Goal: Information Seeking & Learning: Learn about a topic

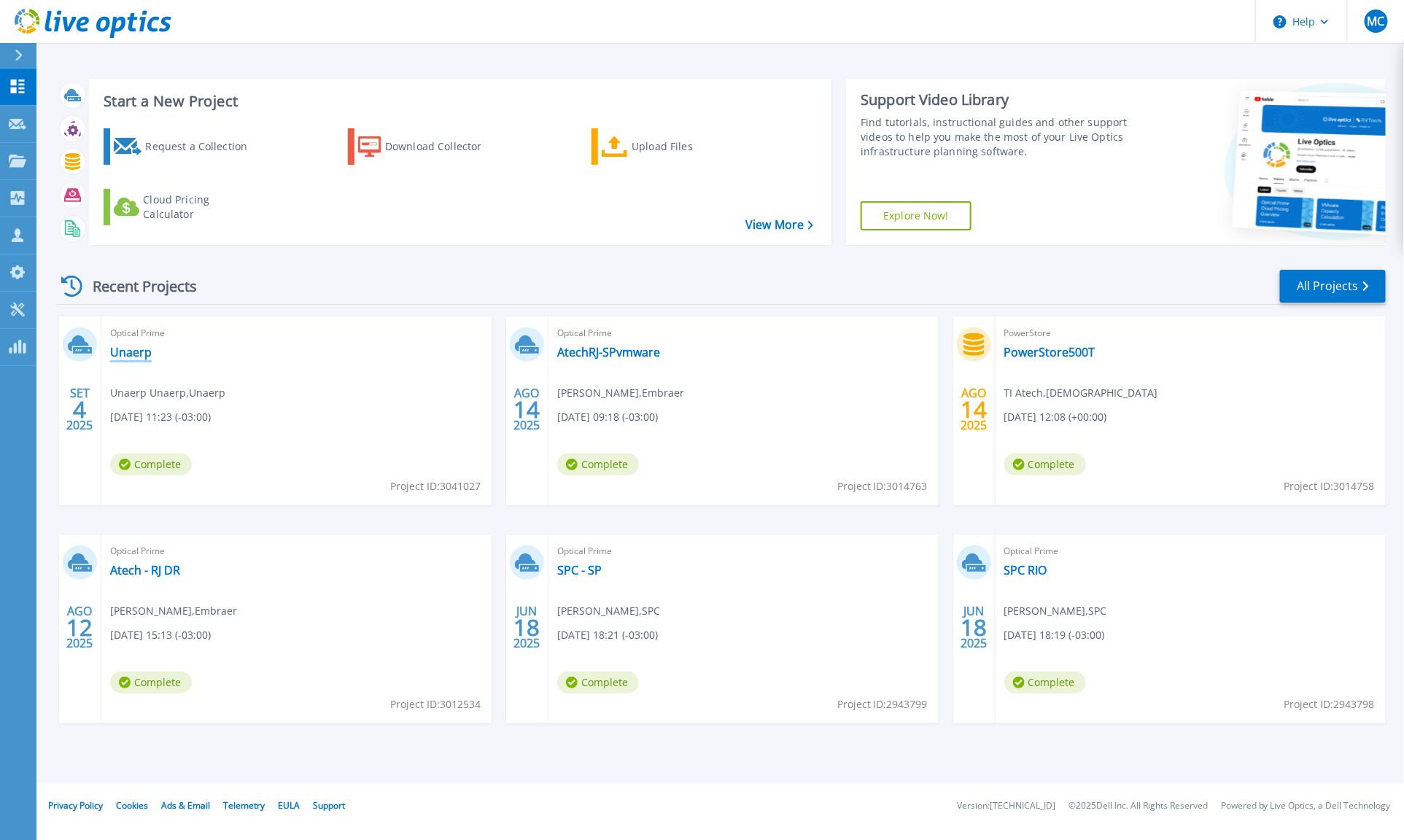
click at [129, 350] on link "Unaerp" at bounding box center [130, 352] width 42 height 14
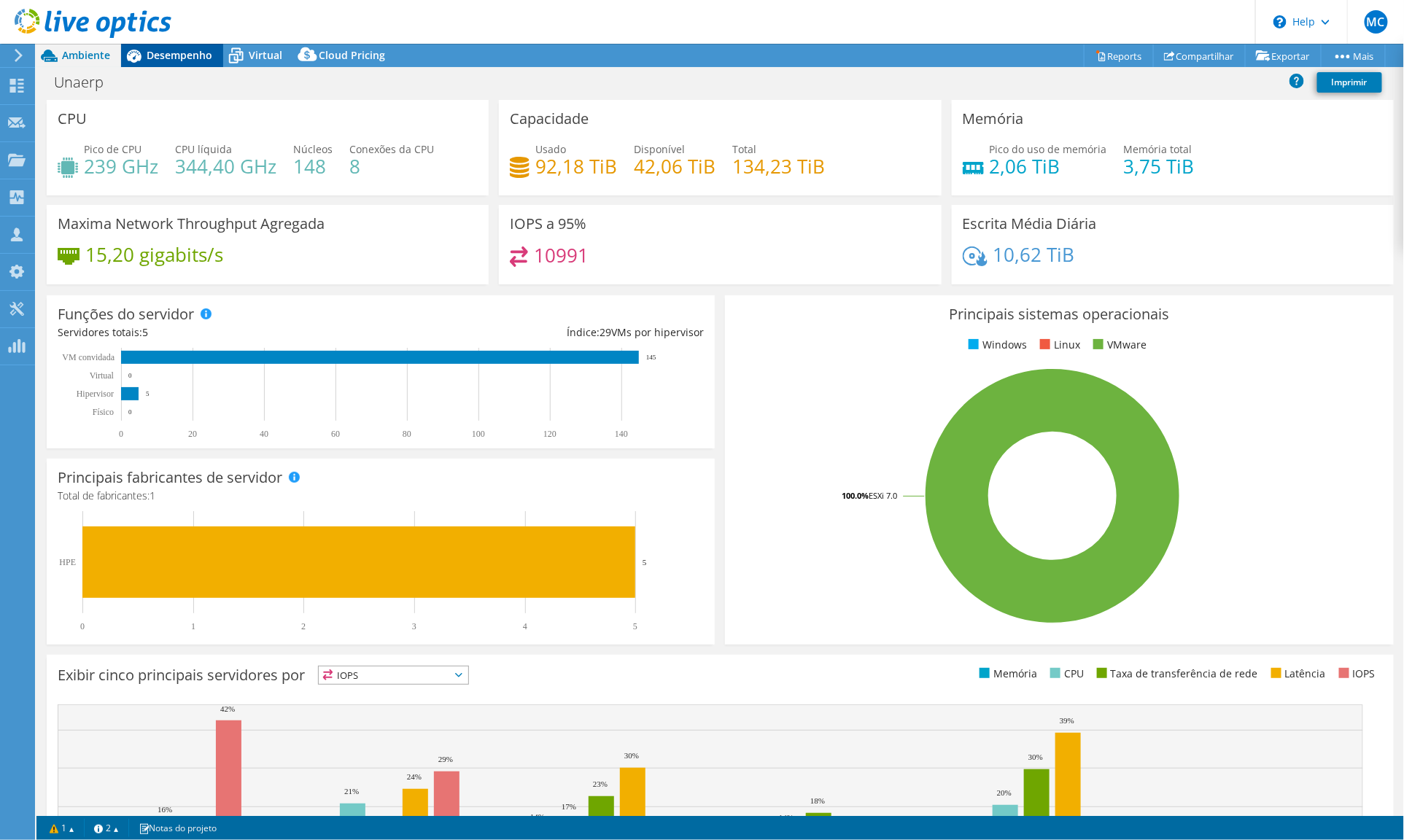
click at [154, 50] on span "Desempenho" at bounding box center [179, 55] width 66 height 14
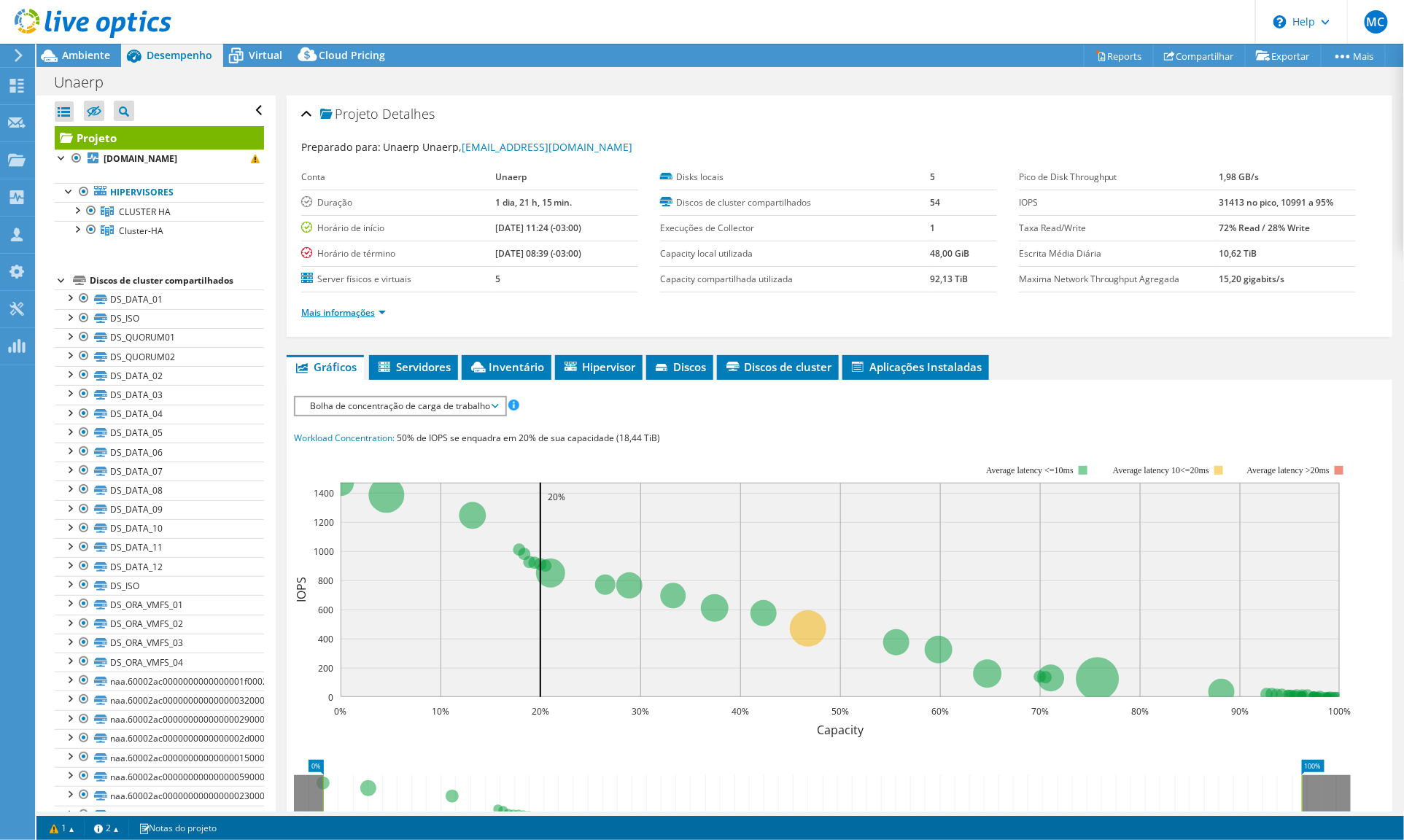
click at [310, 316] on link "Mais informações" at bounding box center [343, 312] width 85 height 12
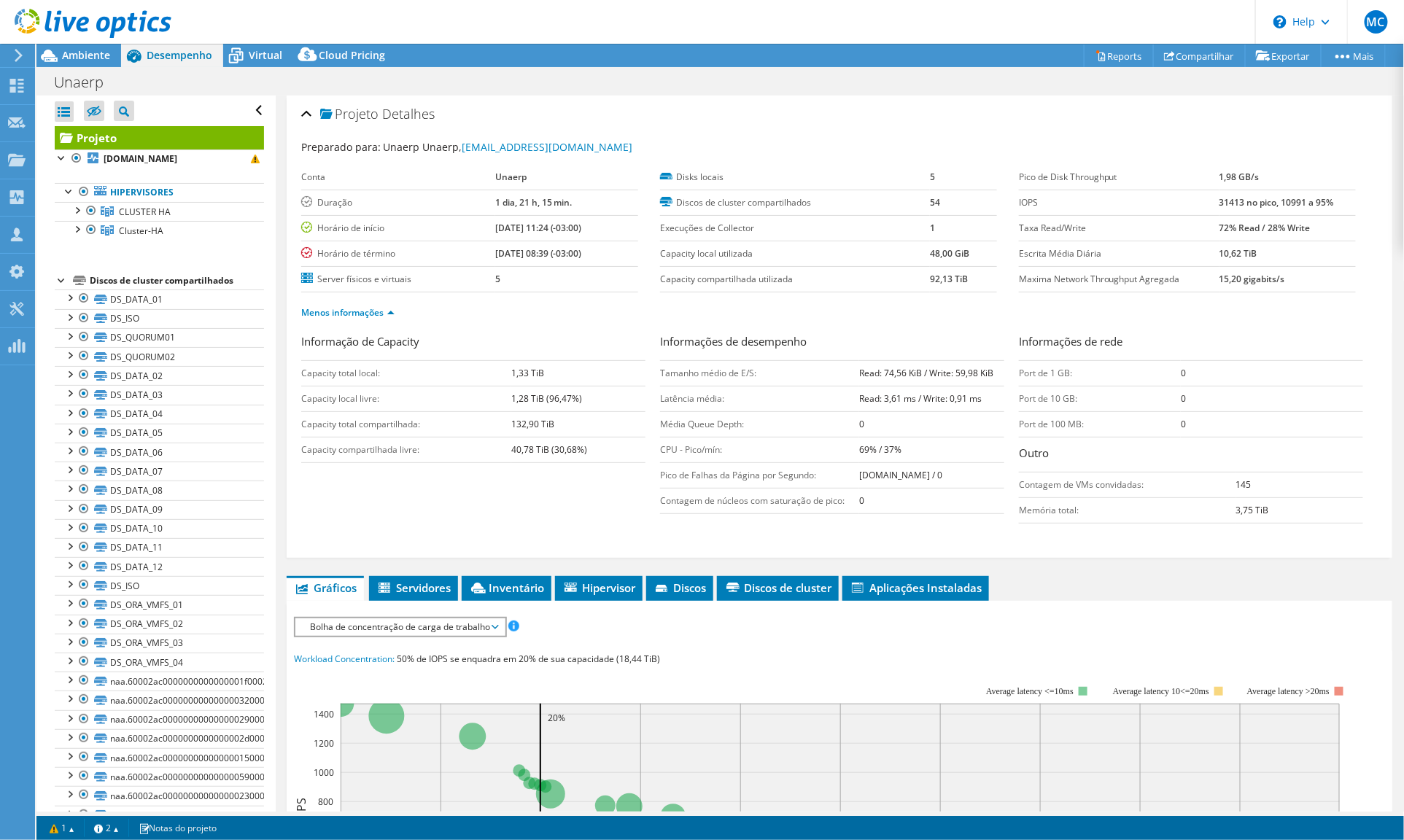
click at [62, 25] on icon at bounding box center [93, 24] width 157 height 30
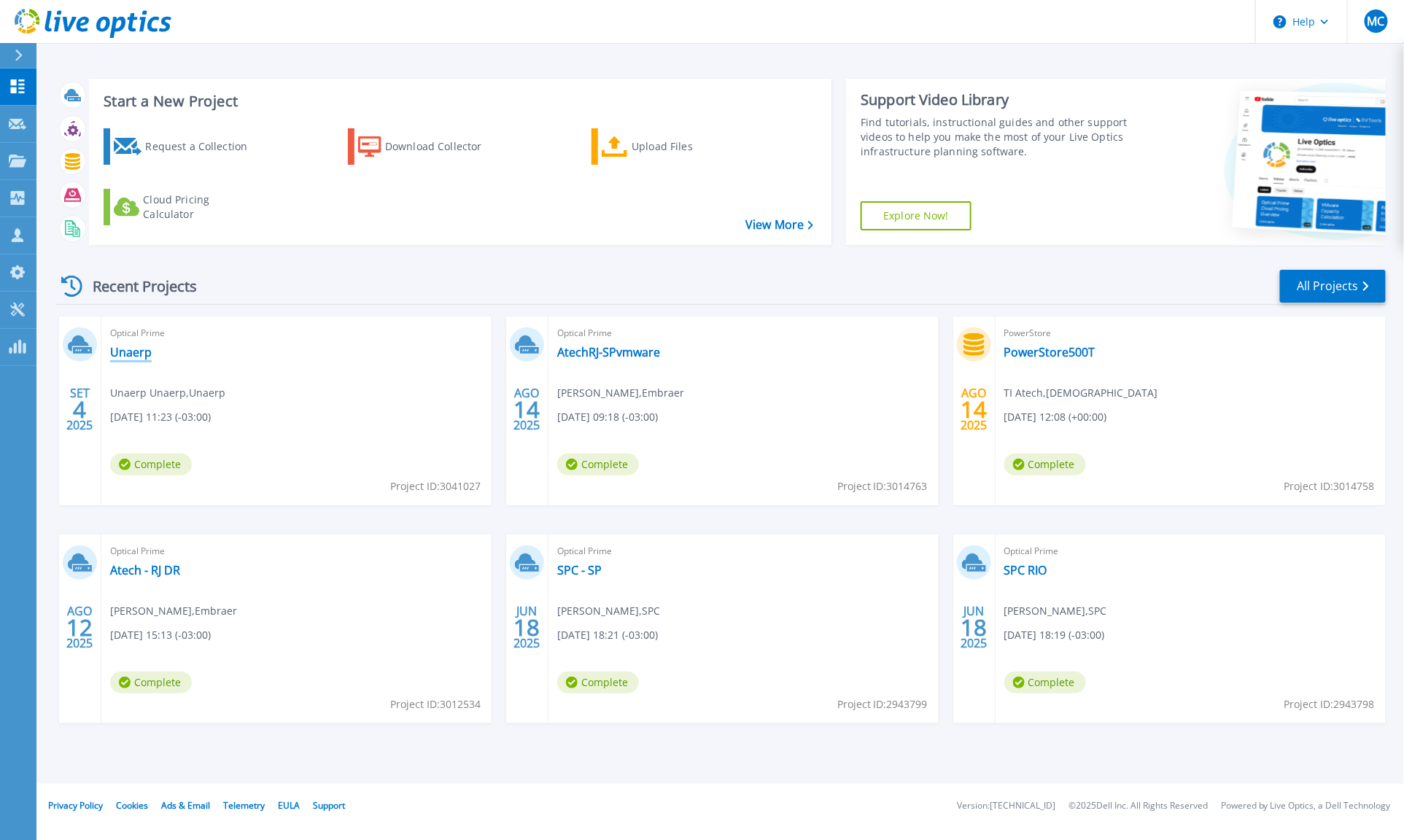
click at [117, 356] on link "Unaerp" at bounding box center [130, 352] width 42 height 14
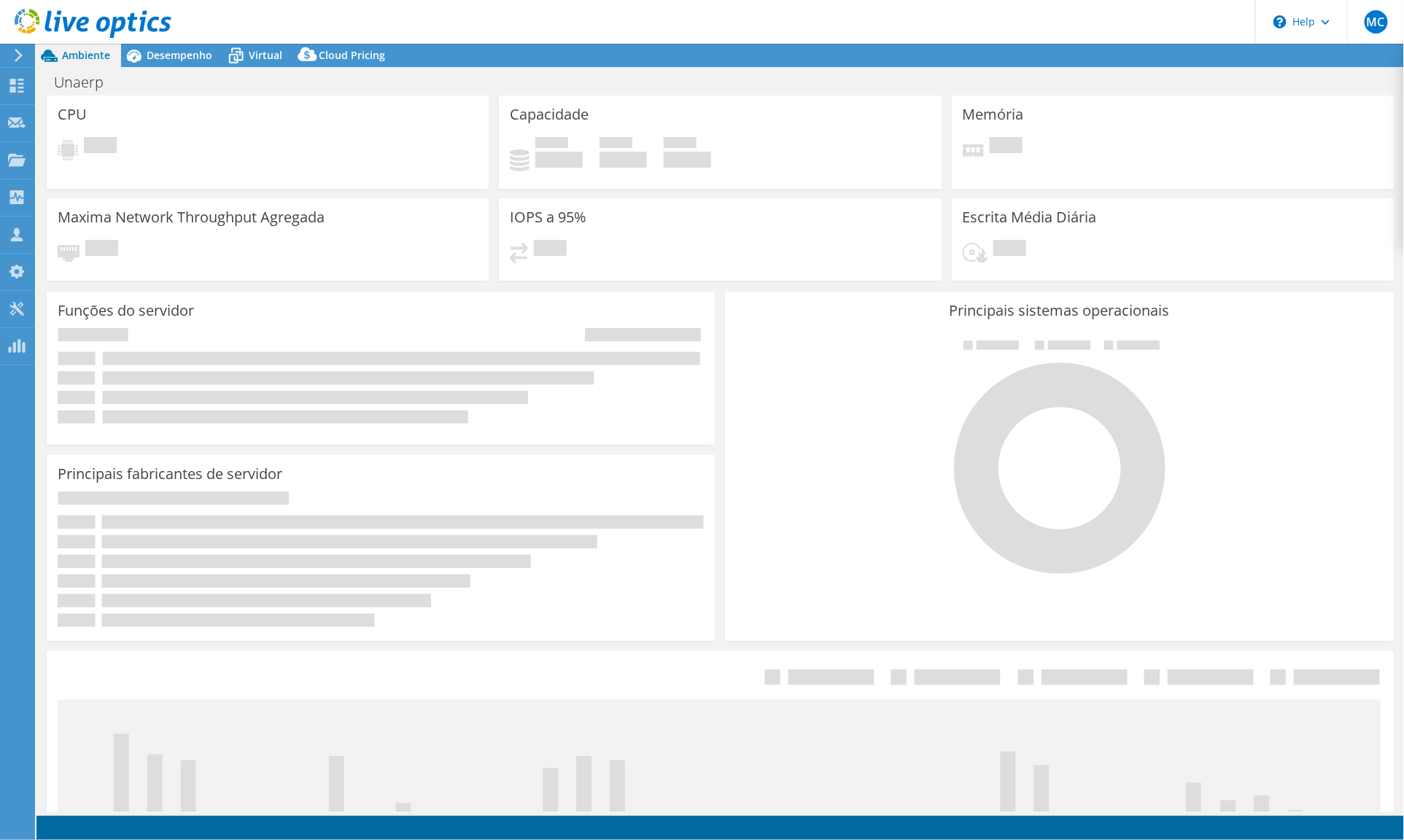
select select "USD"
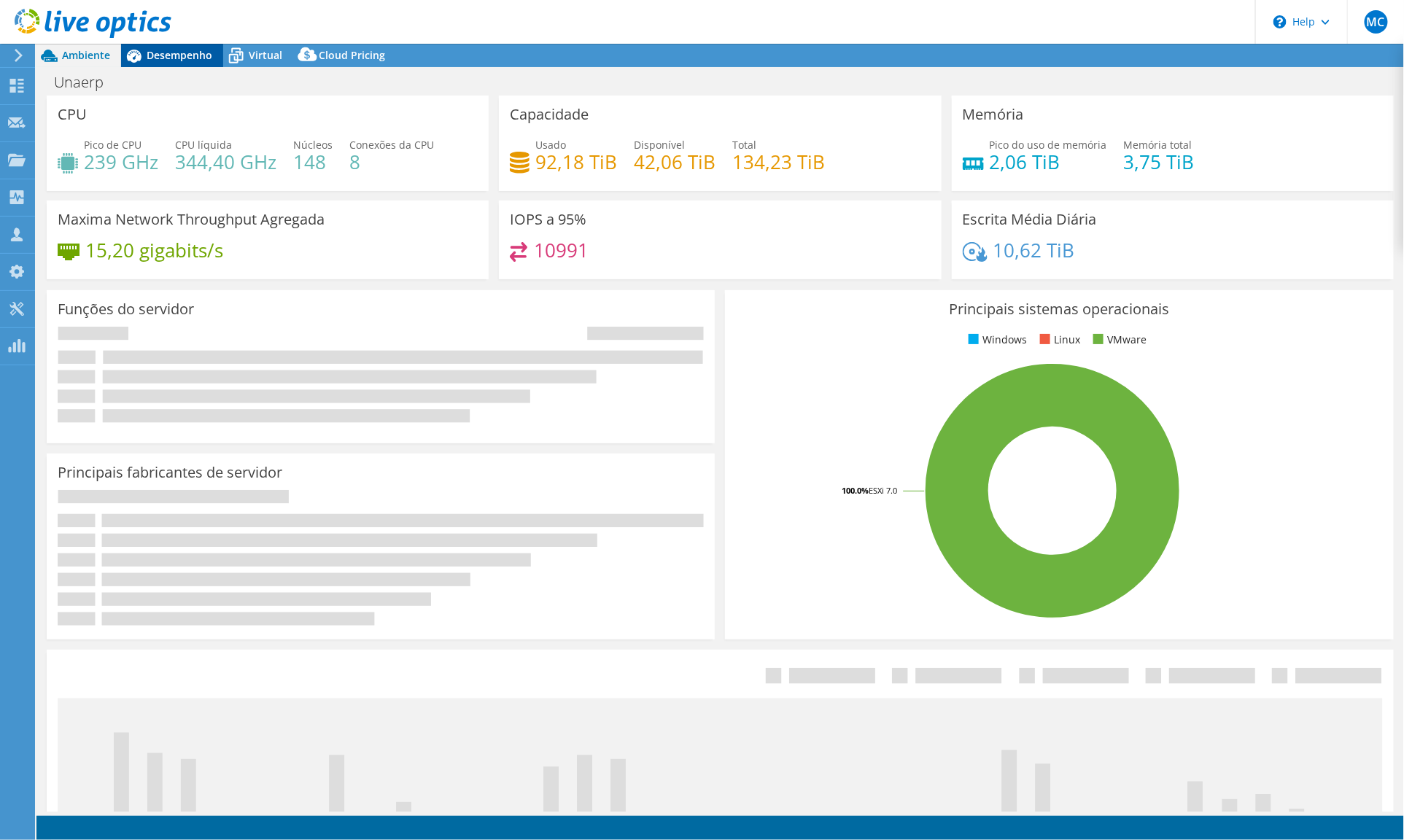
click at [166, 61] on span "Desempenho" at bounding box center [179, 55] width 66 height 14
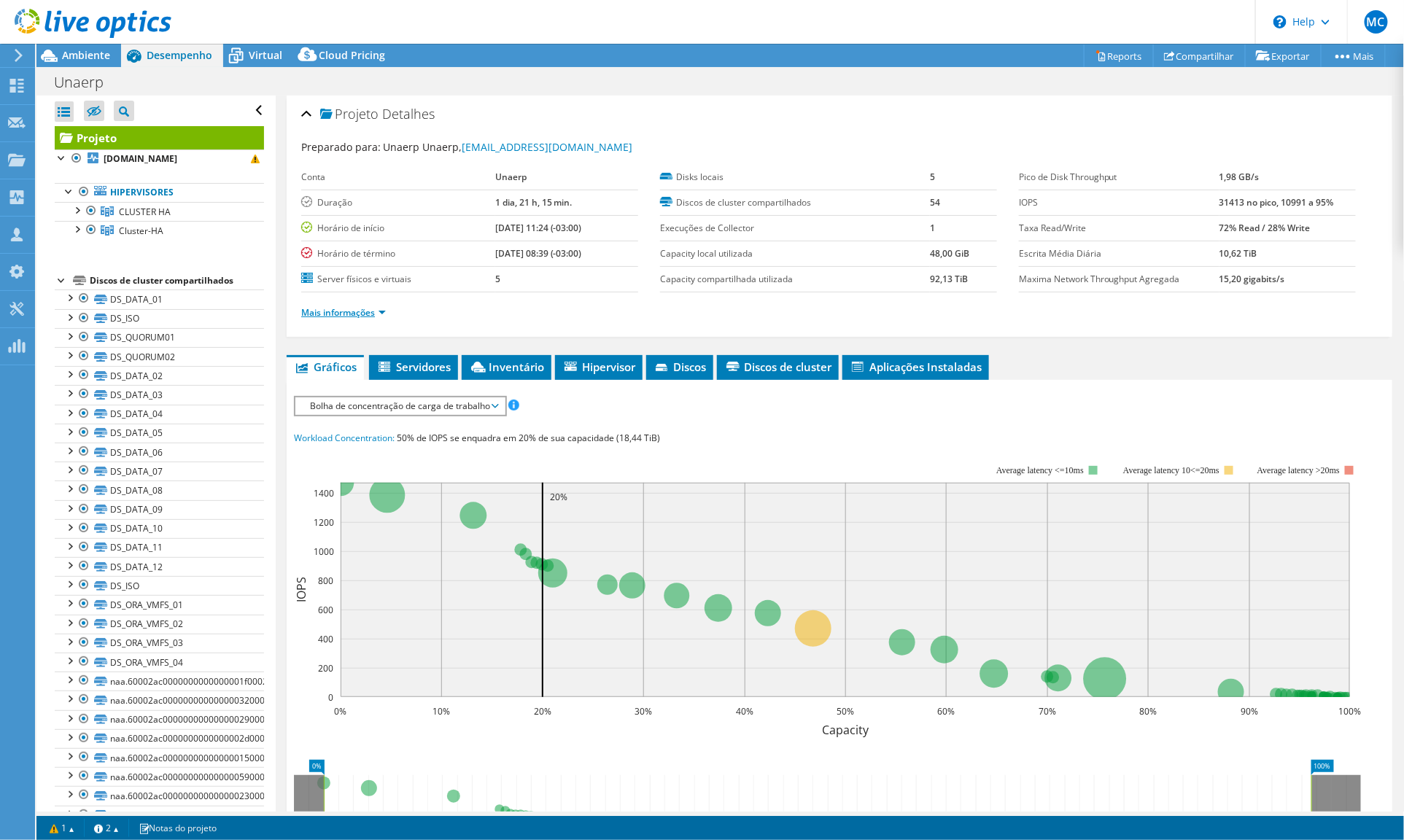
click at [310, 312] on link "Mais informações" at bounding box center [343, 312] width 85 height 12
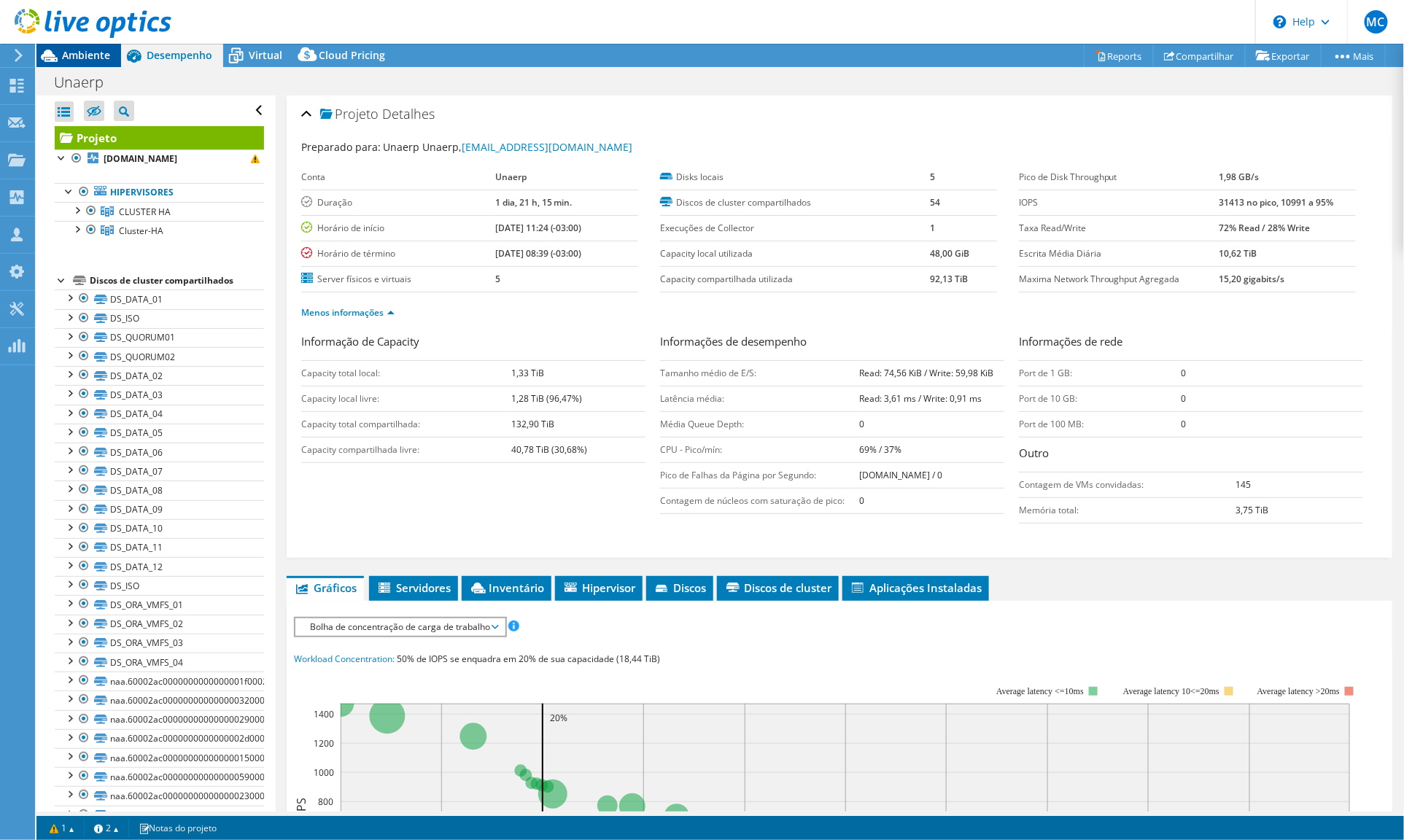
click at [84, 51] on span "Ambiente" at bounding box center [86, 55] width 48 height 14
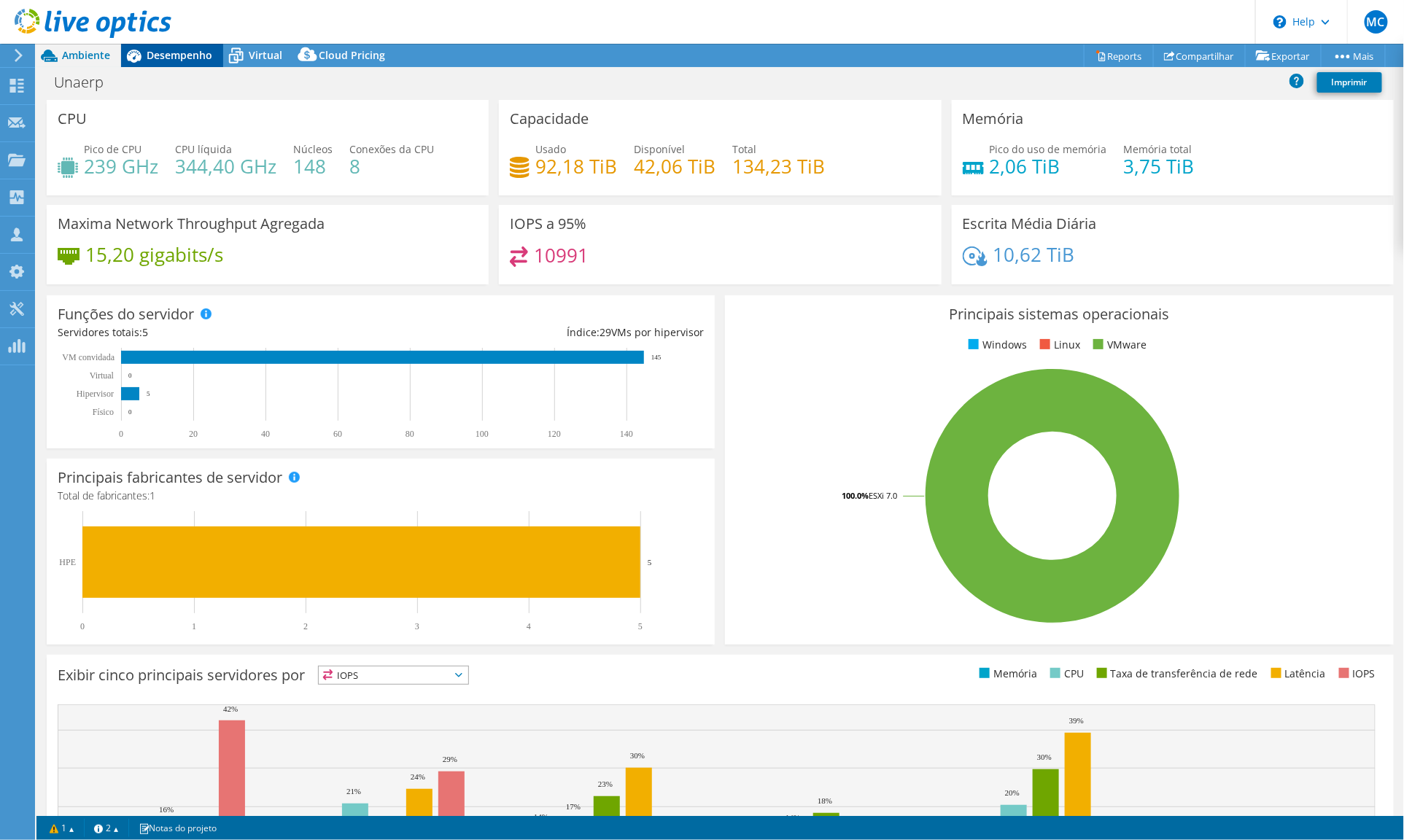
click at [164, 58] on span "Desempenho" at bounding box center [179, 55] width 66 height 14
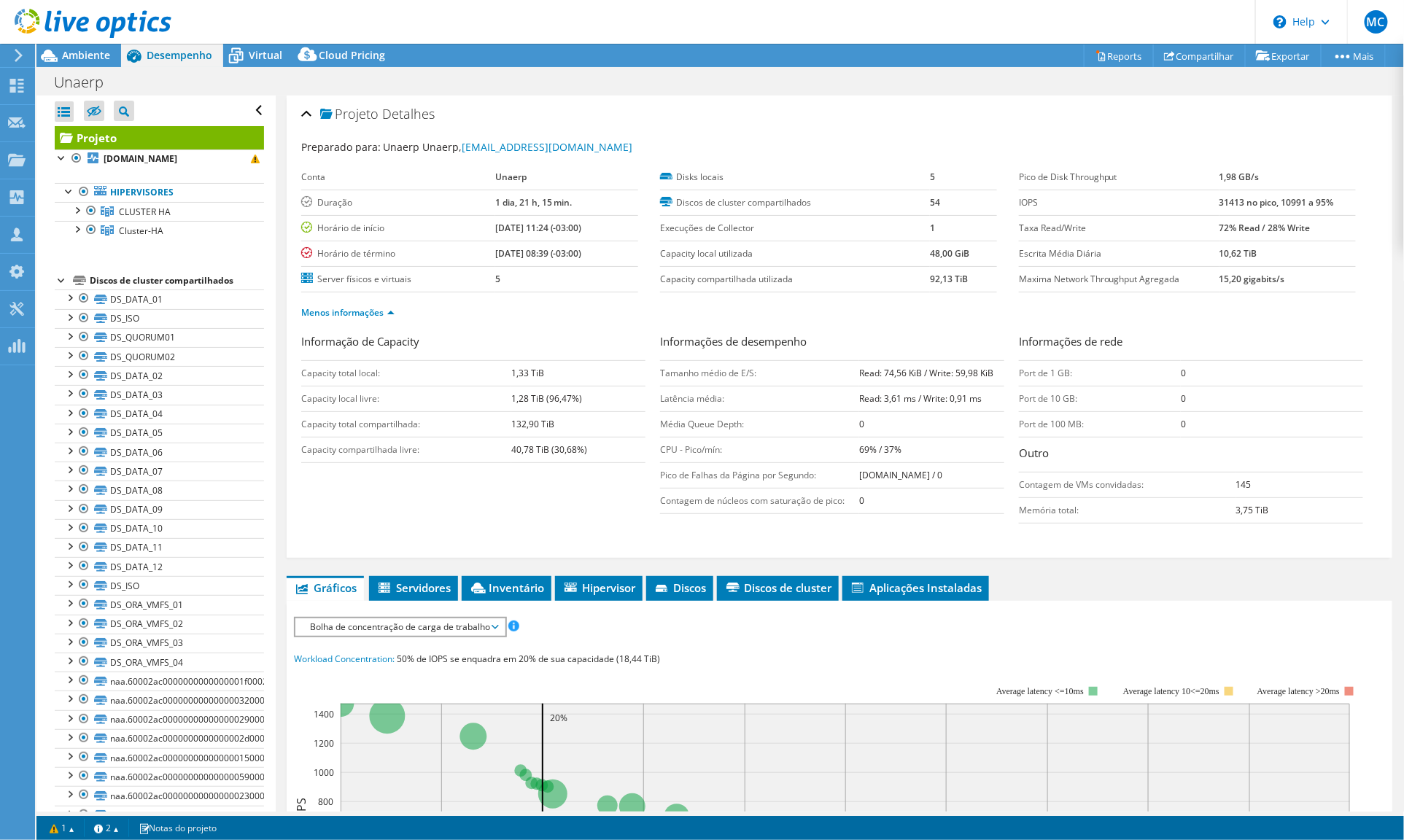
scroll to position [441, 0]
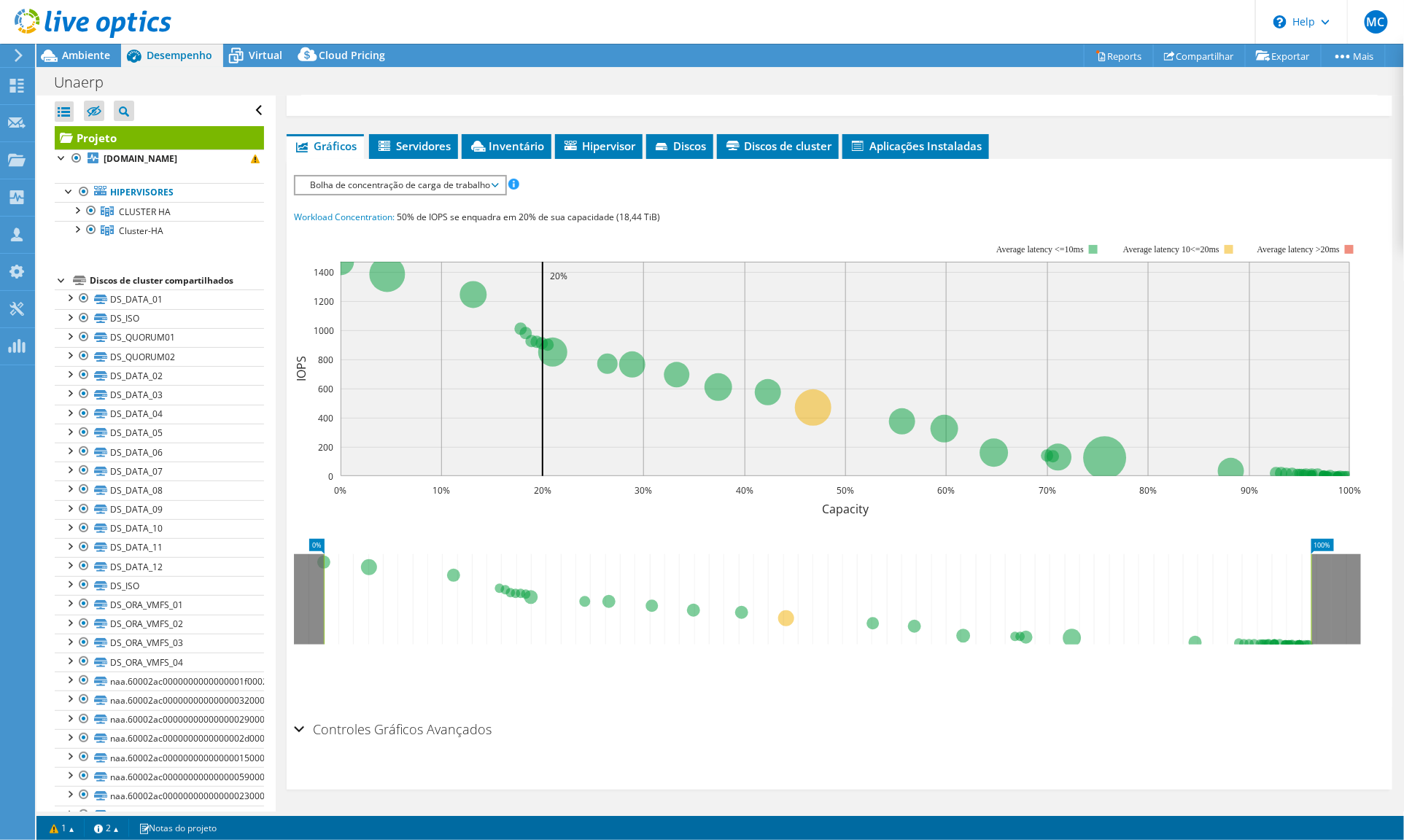
click at [339, 187] on span "Bolha de concentração de carga de trabalho" at bounding box center [400, 185] width 194 height 18
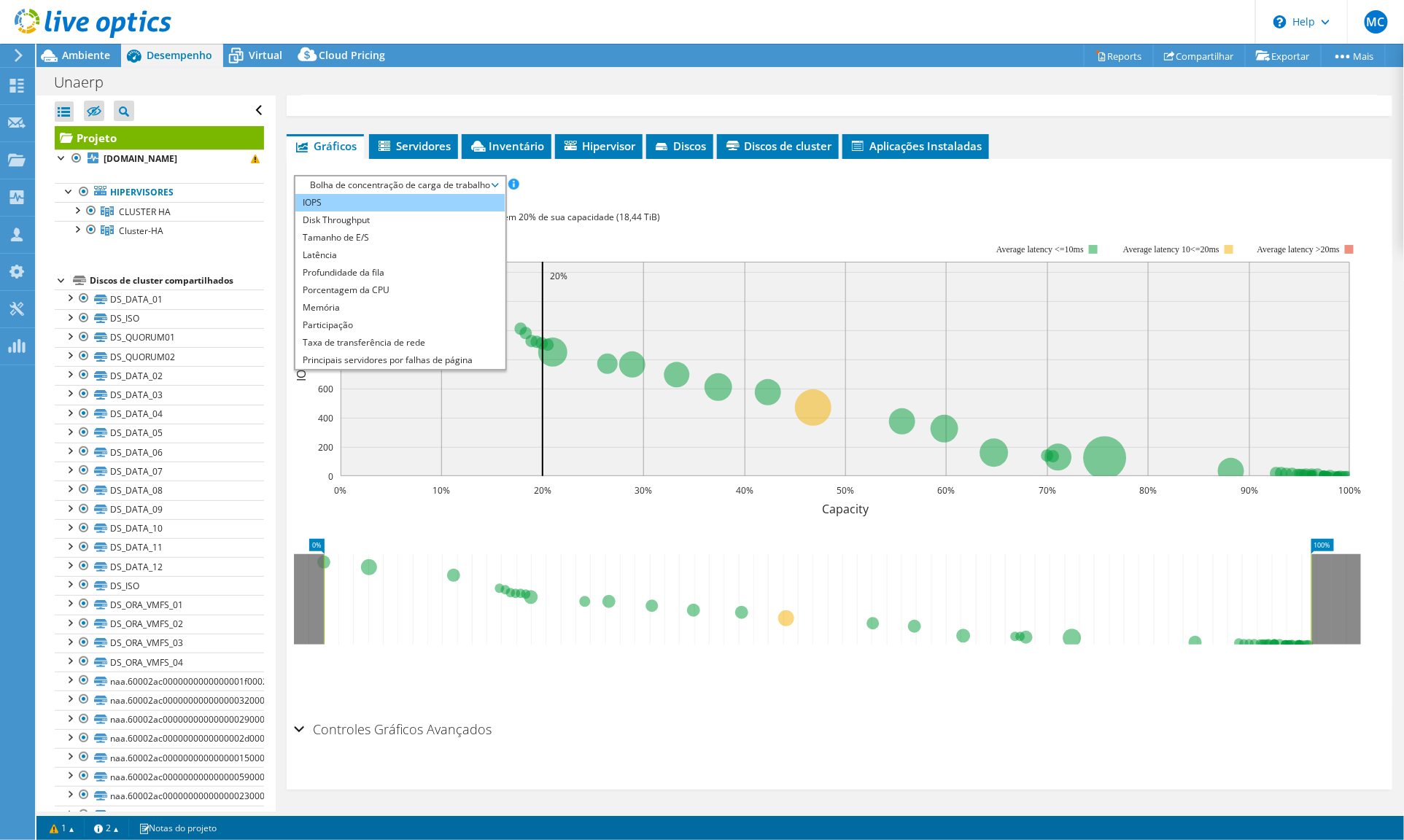
click at [346, 202] on li "IOPS" at bounding box center [400, 202] width 210 height 18
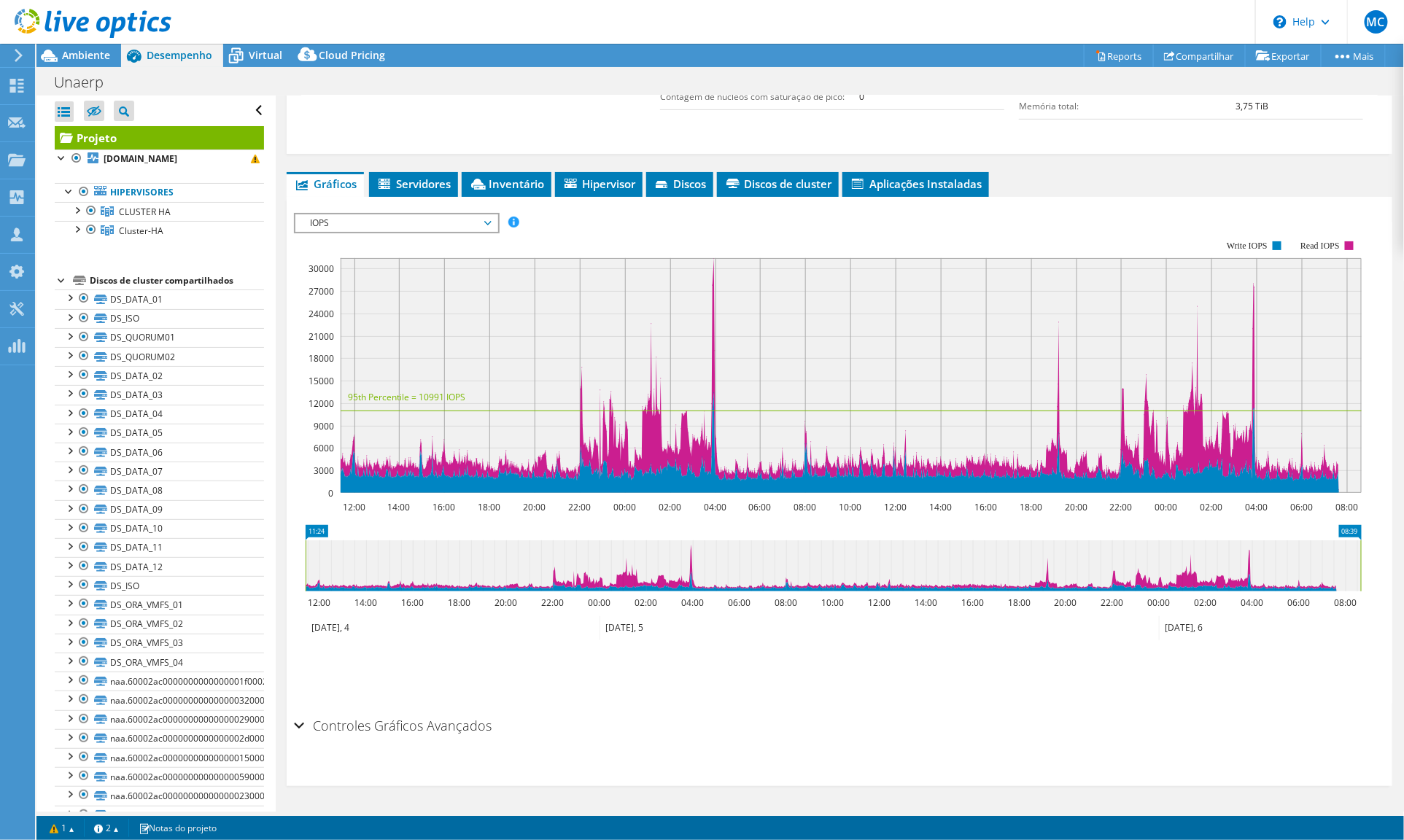
scroll to position [401, 0]
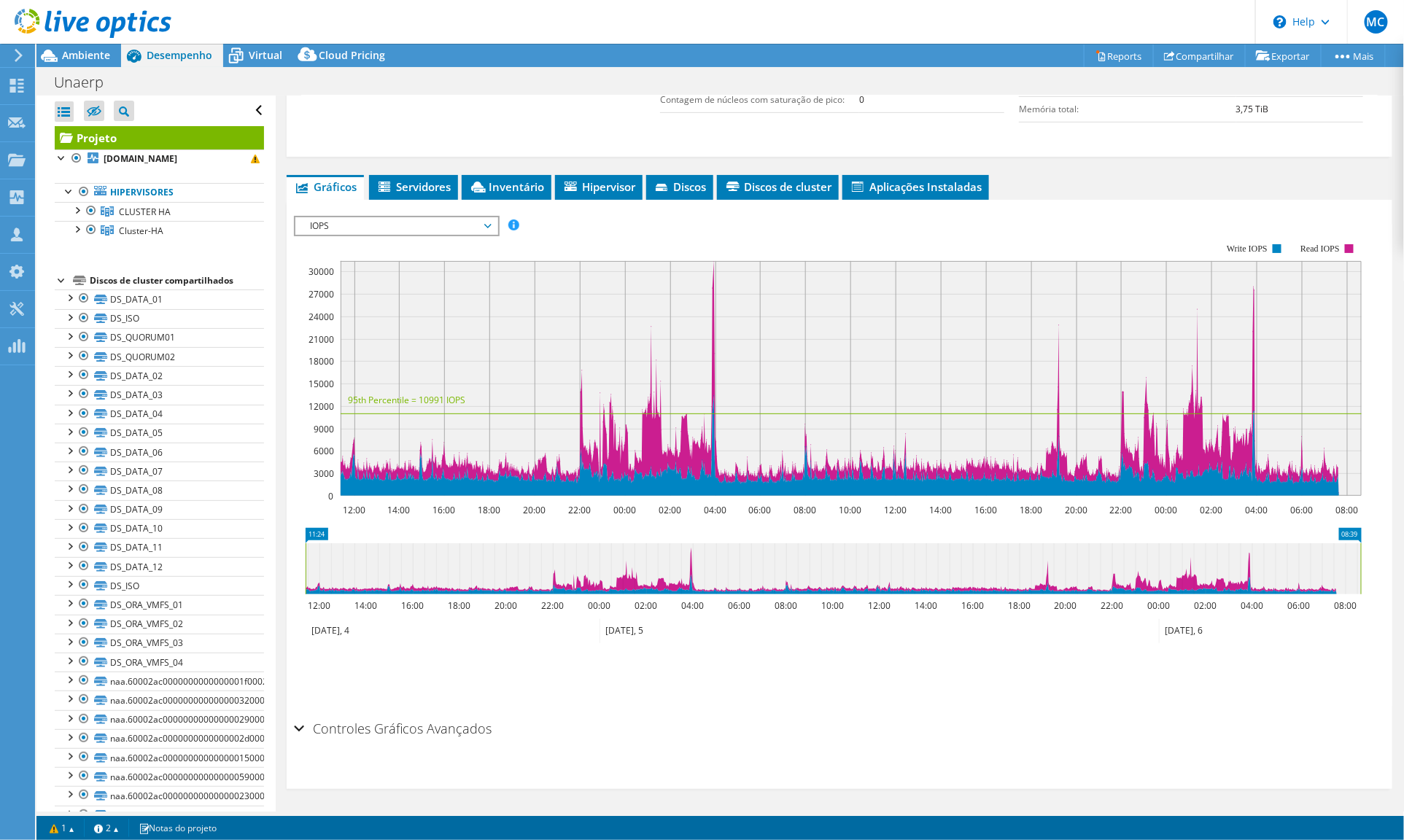
click at [458, 229] on span "IOPS" at bounding box center [396, 226] width 187 height 18
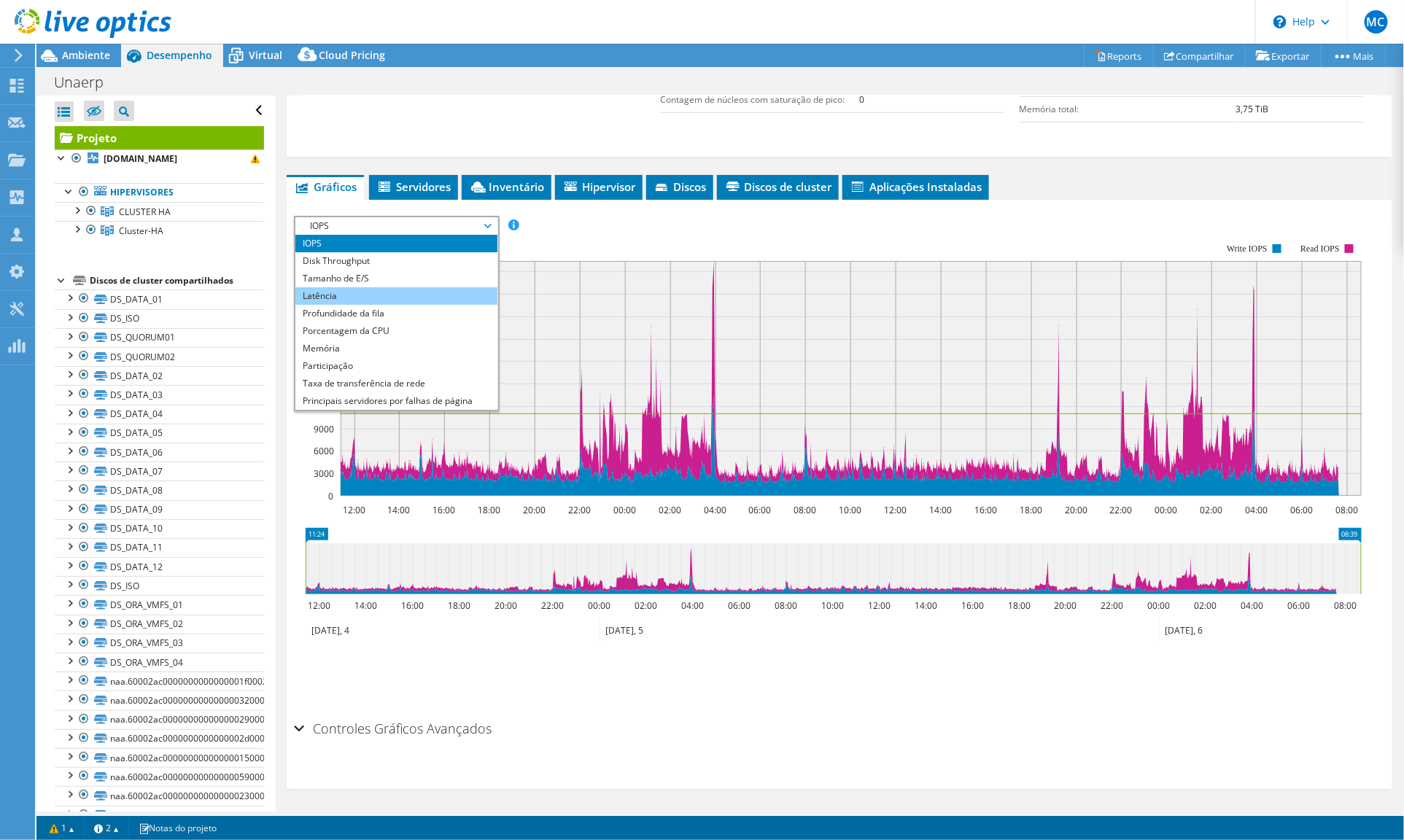
click at [438, 290] on li "Latência" at bounding box center [396, 296] width 202 height 18
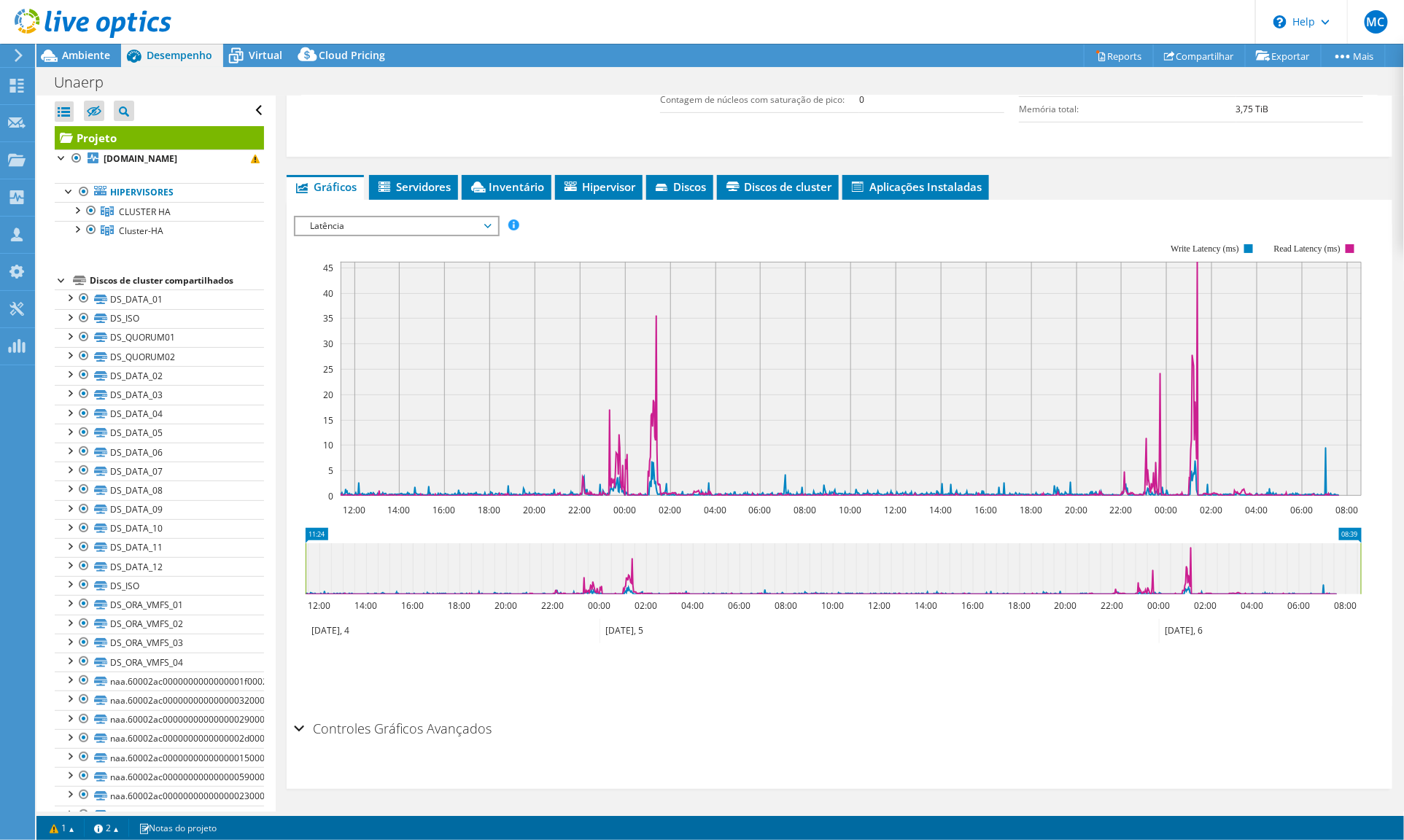
click at [354, 224] on span "Latência" at bounding box center [396, 226] width 187 height 18
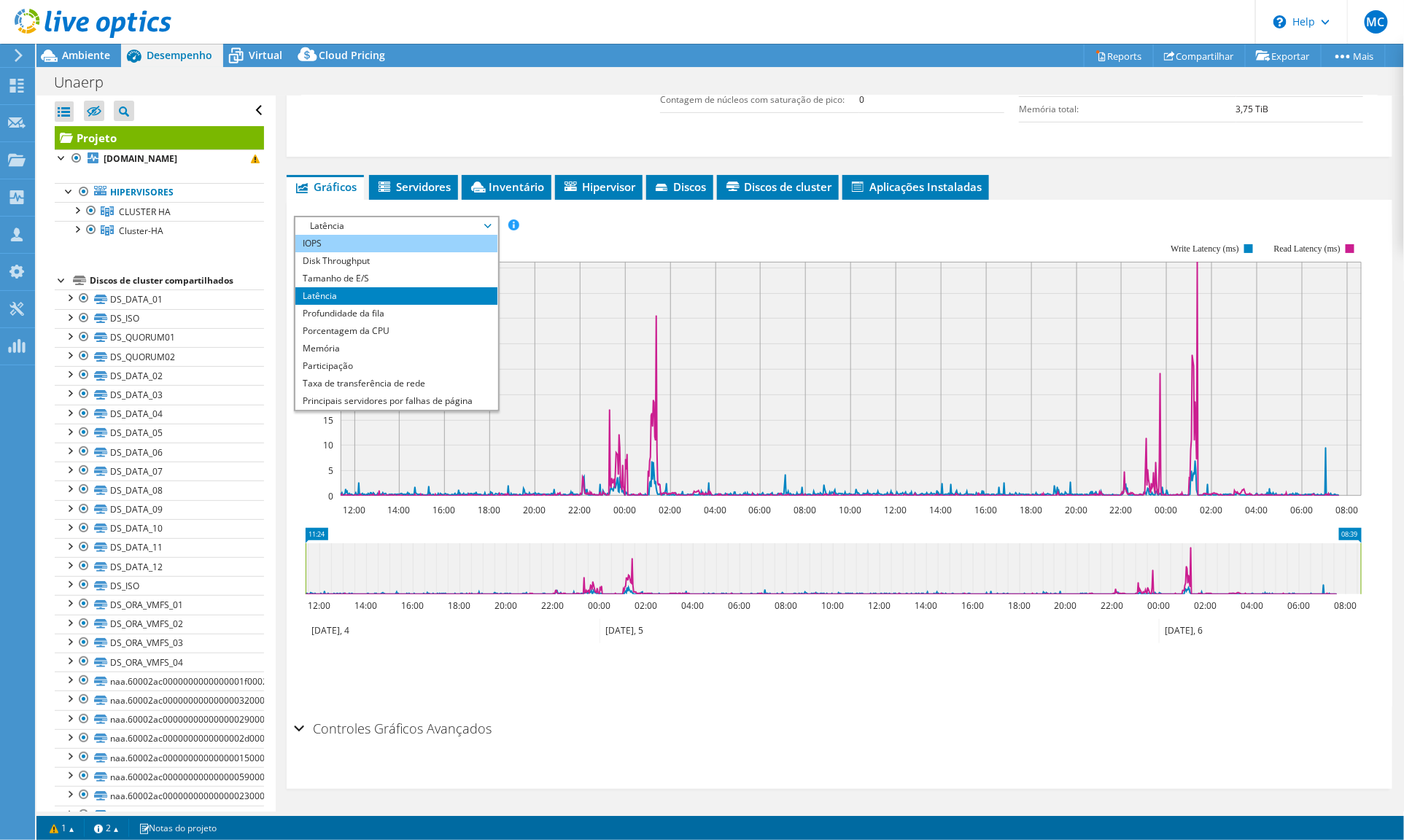
click at [344, 246] on li "IOPS" at bounding box center [396, 243] width 202 height 18
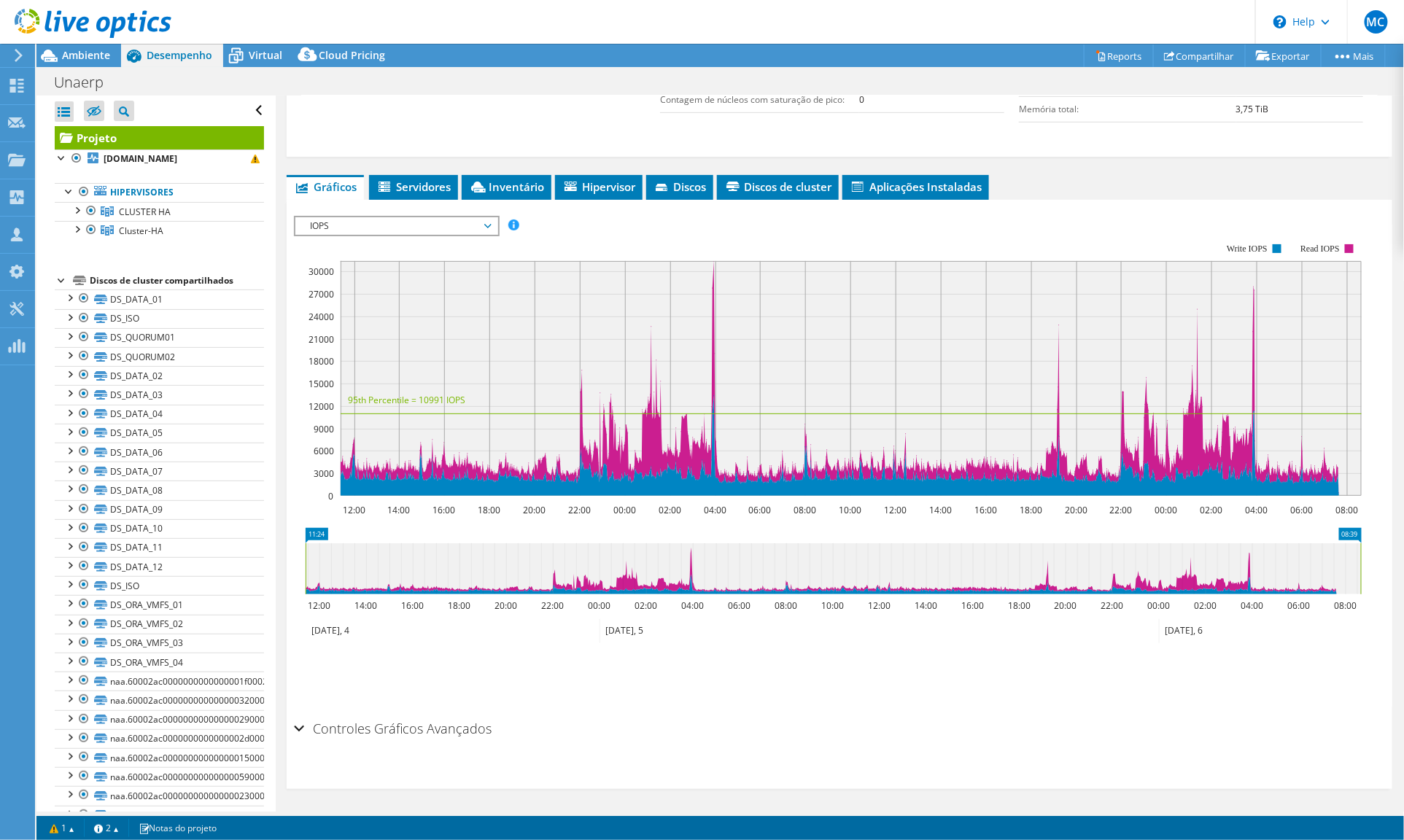
click at [336, 222] on span "IOPS" at bounding box center [396, 226] width 187 height 18
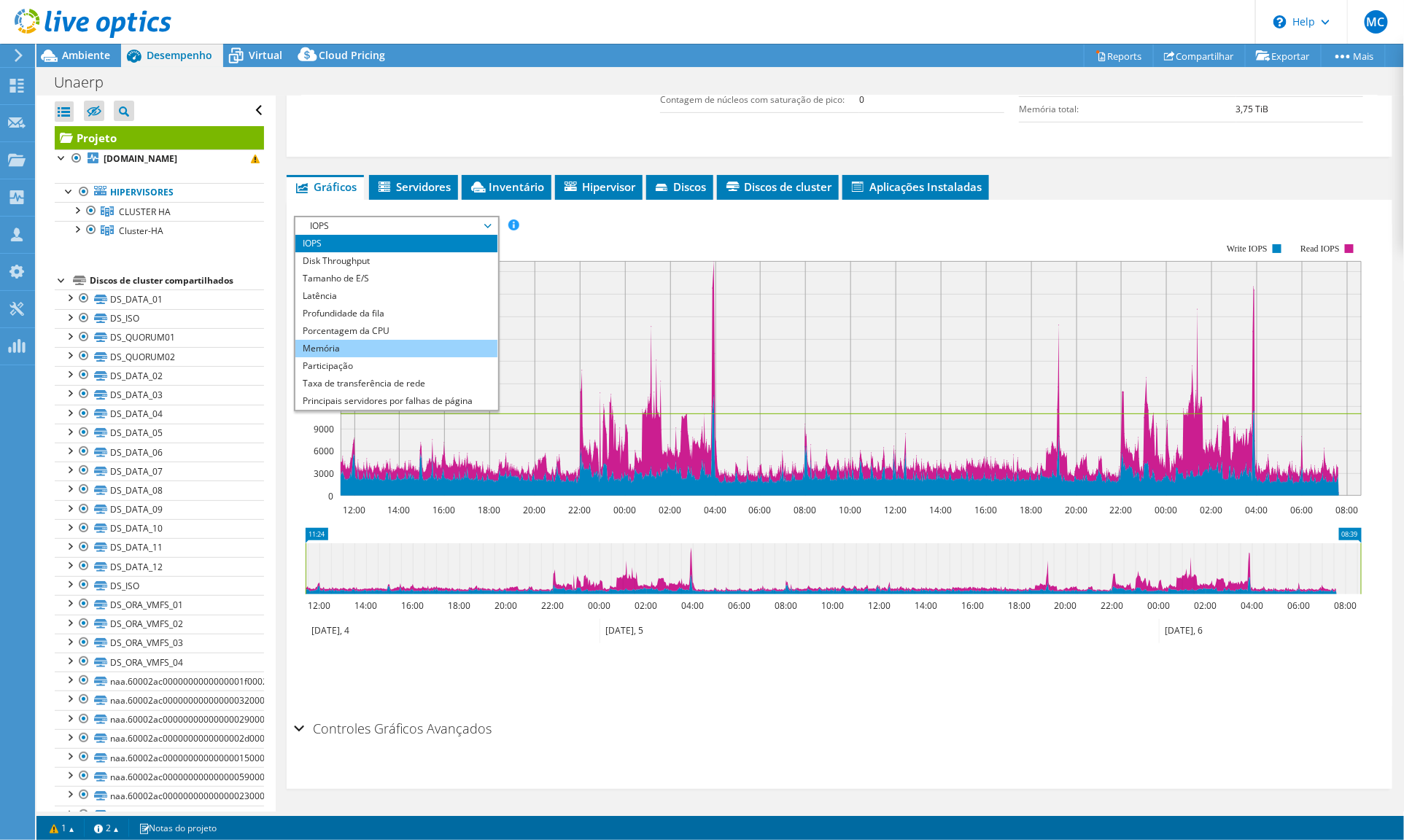
click at [360, 340] on li "Memória" at bounding box center [396, 349] width 202 height 18
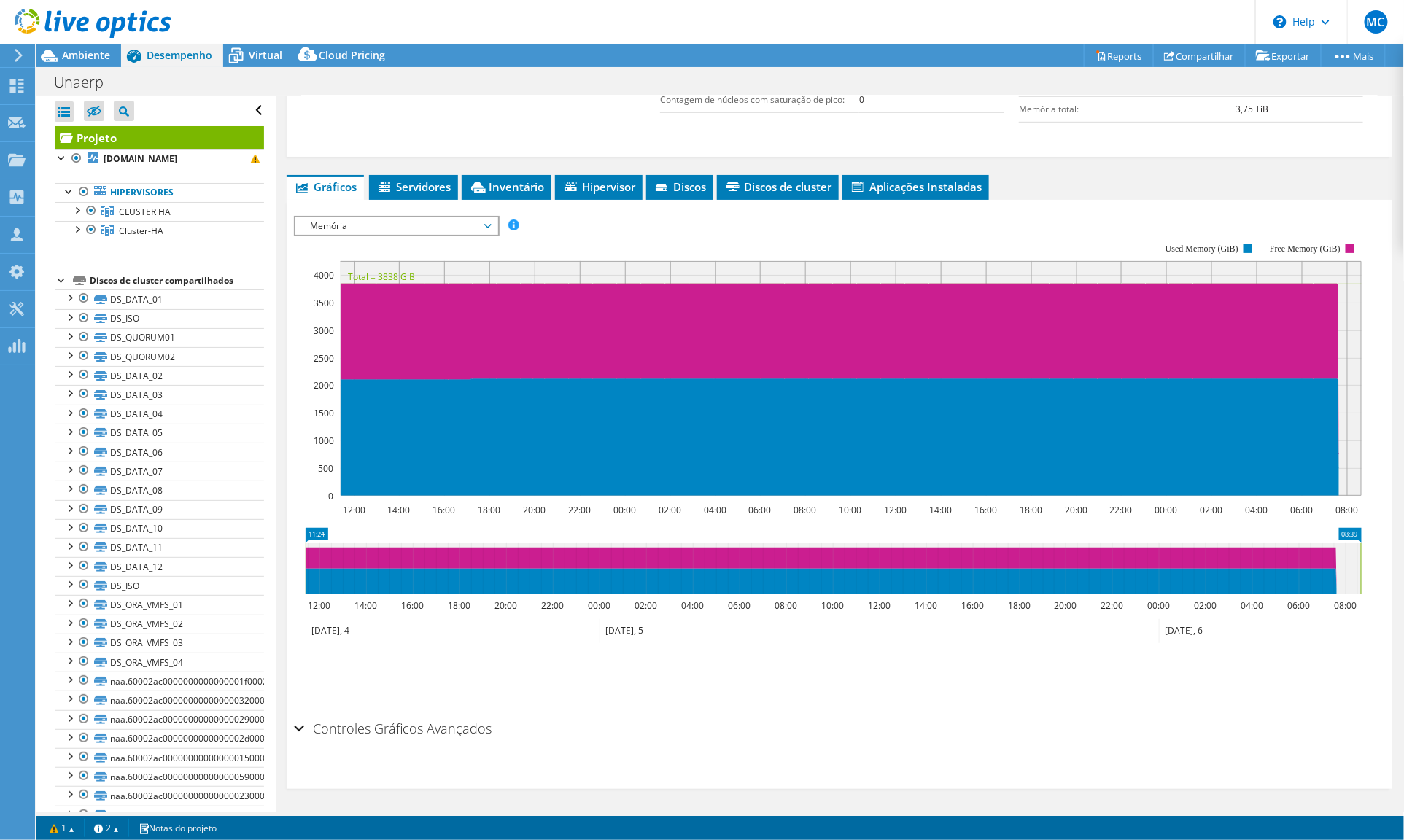
click at [358, 222] on span "Memória" at bounding box center [396, 226] width 187 height 18
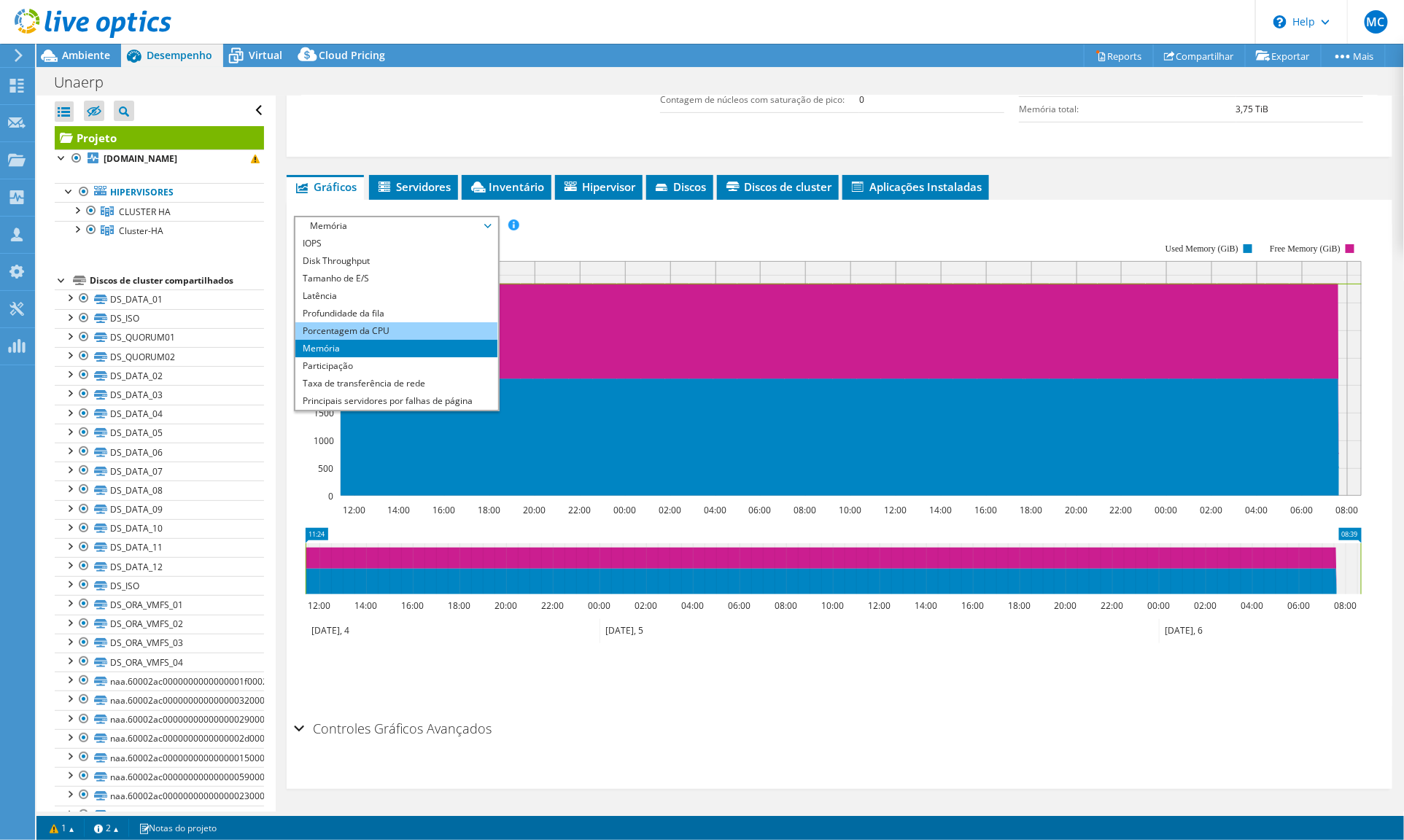
click at [359, 329] on li "Porcentagem da CPU" at bounding box center [396, 331] width 202 height 18
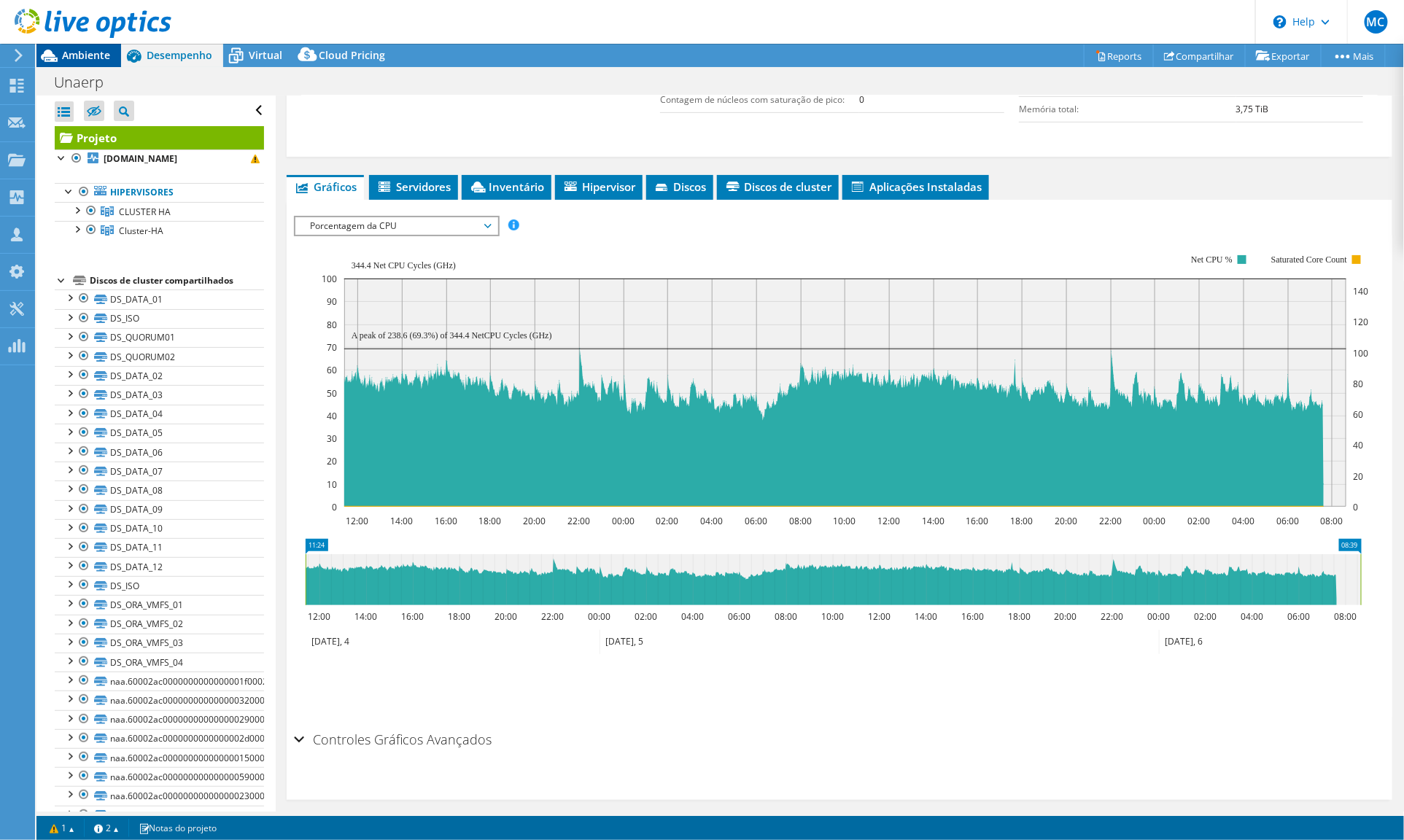
click at [94, 55] on span "Ambiente" at bounding box center [86, 55] width 48 height 14
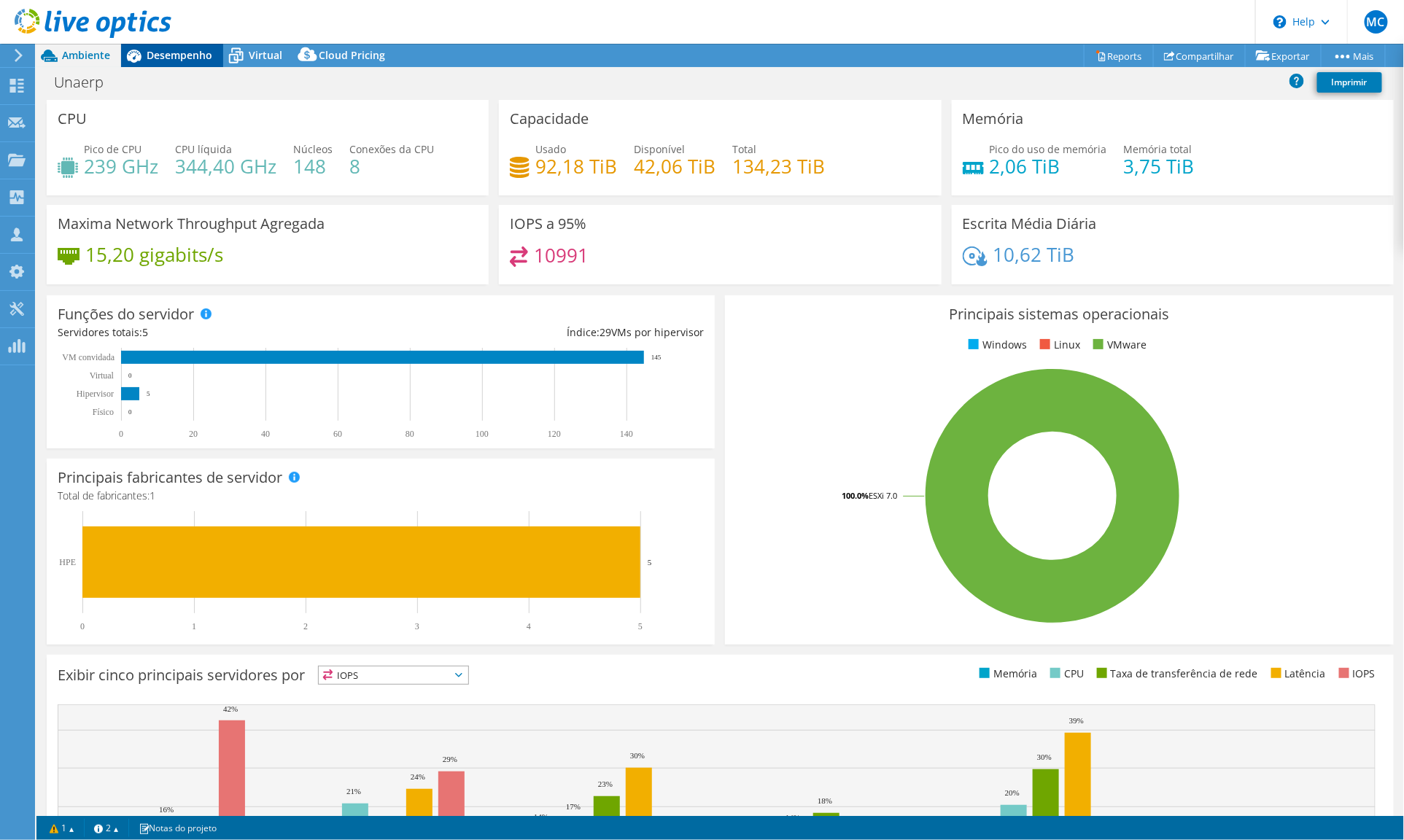
click at [157, 54] on span "Desempenho" at bounding box center [179, 55] width 66 height 14
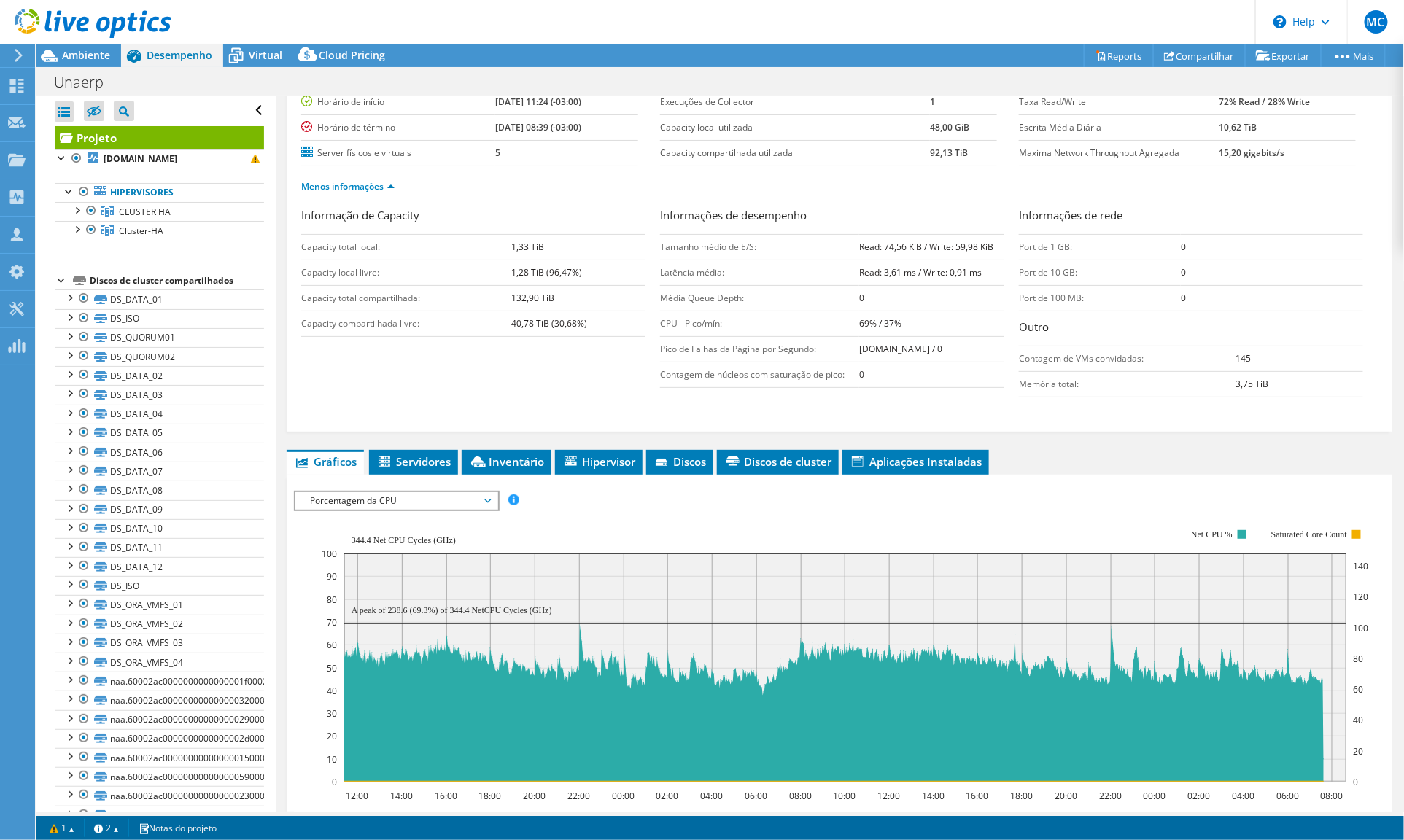
scroll to position [0, 0]
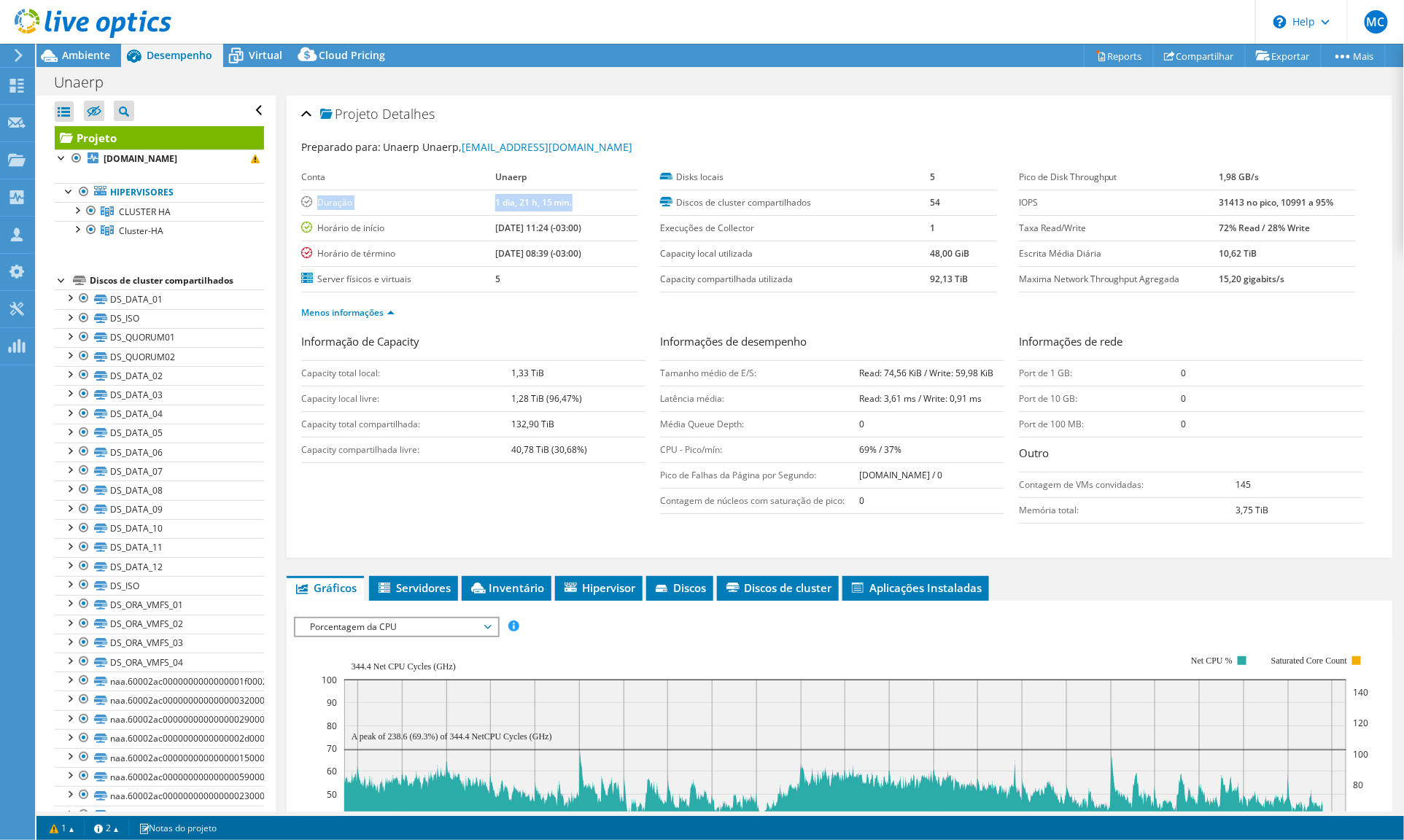
drag, startPoint x: 558, startPoint y: 206, endPoint x: 301, endPoint y: 198, distance: 257.1
click at [301, 198] on tr "Duração 1 dia, 21 h, 15 min." at bounding box center [470, 202] width 337 height 26
drag, startPoint x: 586, startPoint y: 254, endPoint x: 335, endPoint y: 218, distance: 253.6
click at [335, 218] on tbody "Conta Unaerp Duração 1 dia, 21 h, 15 min. Horário de início [DATE] 11:24 (-03:0…" at bounding box center [470, 228] width 337 height 128
click at [640, 144] on div "Preparado para: Unaerp Unaerp, [EMAIL_ADDRESS][DOMAIN_NAME]" at bounding box center [839, 147] width 1077 height 17
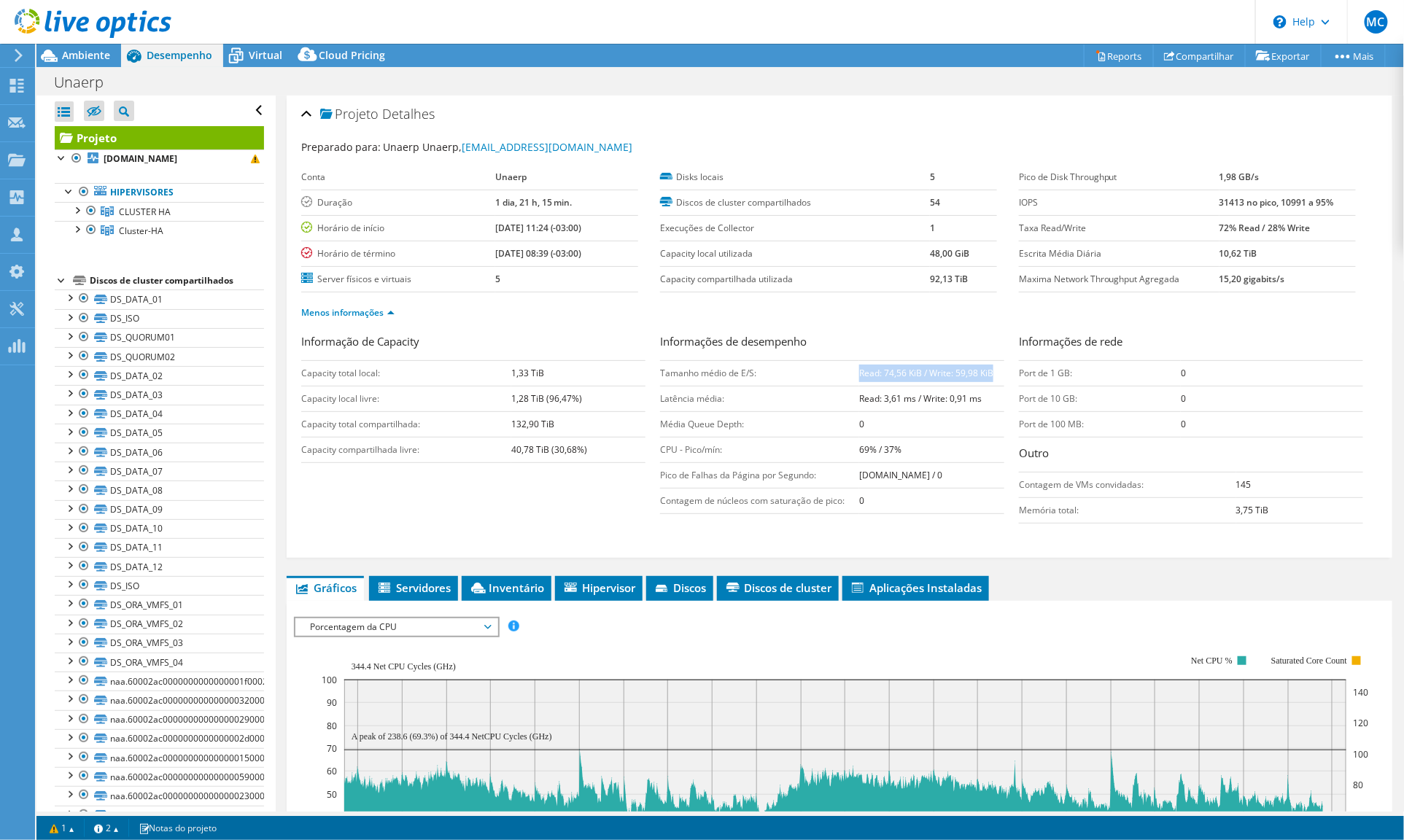
drag, startPoint x: 852, startPoint y: 372, endPoint x: 989, endPoint y: 375, distance: 137.0
click at [989, 375] on td "Read: 74,56 KiB / Write: 59,98 KiB" at bounding box center [931, 373] width 145 height 26
copy b "Read: 74,56 KiB / Write: 59,98 KiB"
drag, startPoint x: 853, startPoint y: 396, endPoint x: 985, endPoint y: 397, distance: 132.0
click at [985, 397] on td "Read: 3,61 ms / Write: 0,91 ms" at bounding box center [931, 398] width 145 height 26
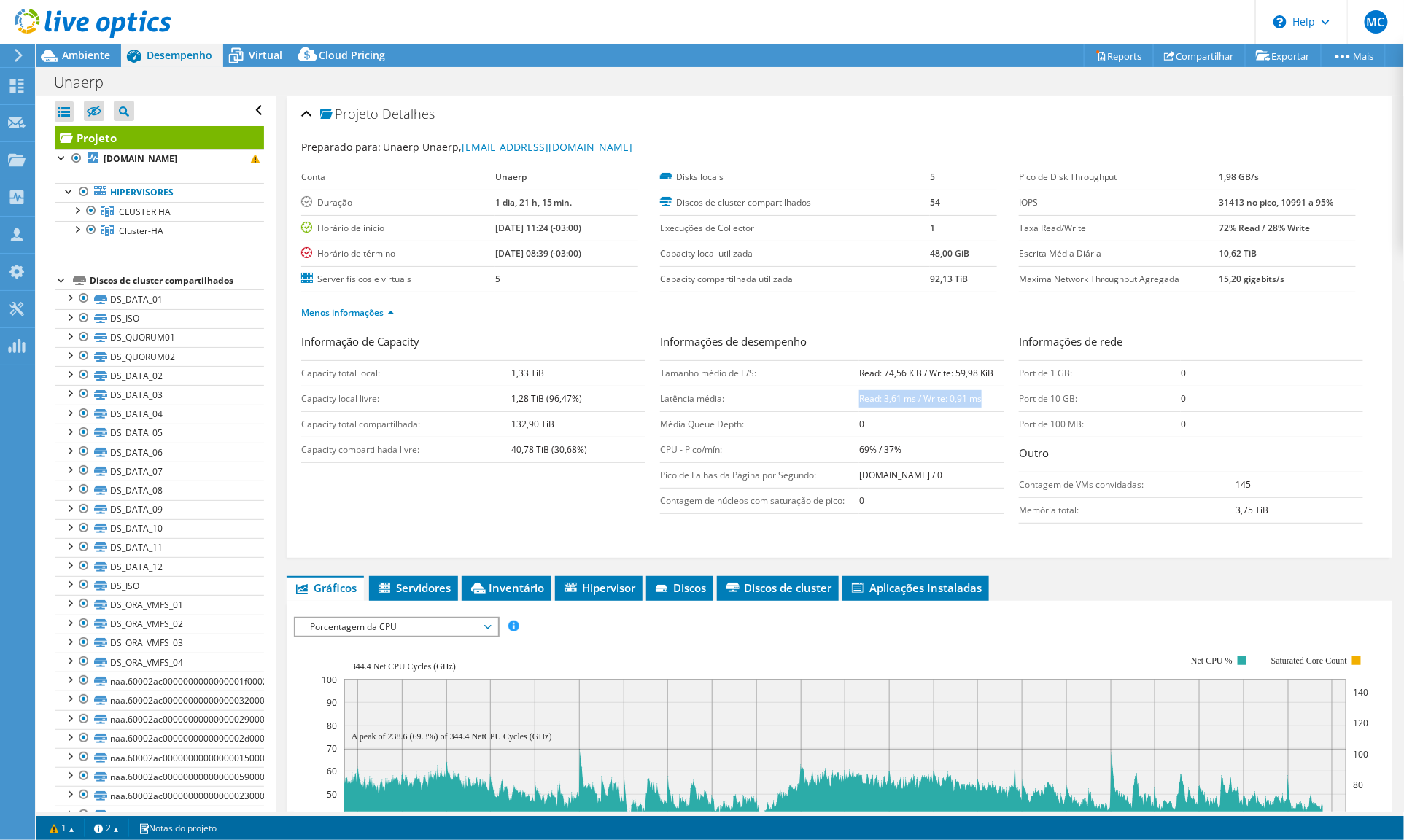
copy b "Read: 3,61 ms / Write: 0,91 ms"
click at [1219, 226] on b "72% Read / 28% Write" at bounding box center [1265, 228] width 91 height 12
drag, startPoint x: 1208, startPoint y: 226, endPoint x: 1319, endPoint y: 231, distance: 111.1
click at [1319, 231] on td "72% Read / 28% Write" at bounding box center [1287, 227] width 136 height 26
copy b "72% Read / 28% Write"
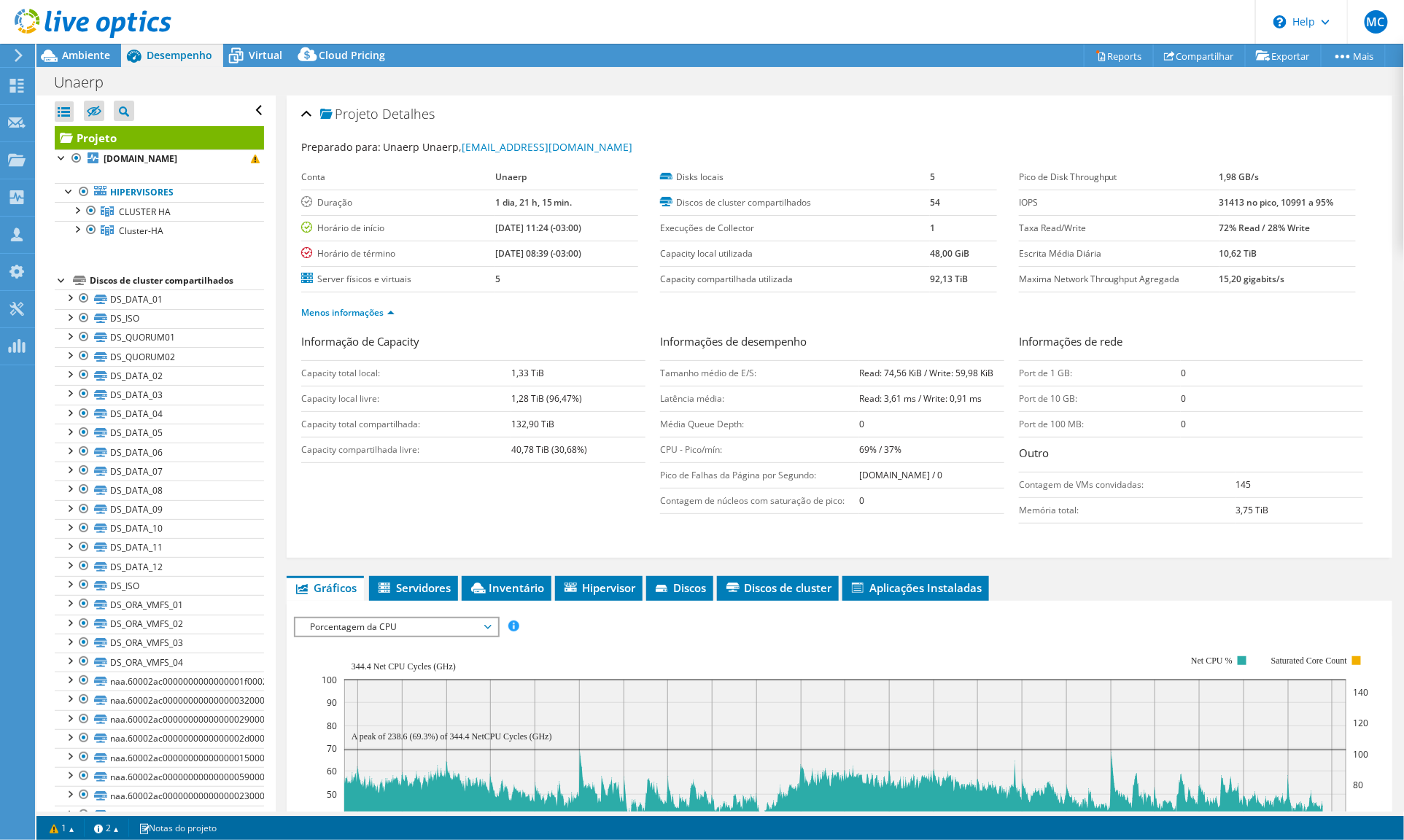
drag, startPoint x: 1208, startPoint y: 252, endPoint x: 1247, endPoint y: 253, distance: 39.0
click at [1258, 253] on td "10,62 TiB" at bounding box center [1287, 253] width 136 height 26
drag, startPoint x: 1247, startPoint y: 253, endPoint x: 1206, endPoint y: 252, distance: 41.0
click at [1206, 252] on tr "Escrita Média Diária 10,62 TiB" at bounding box center [1187, 253] width 337 height 26
copy tr "Escrita Média Diária 10,62 TiB"
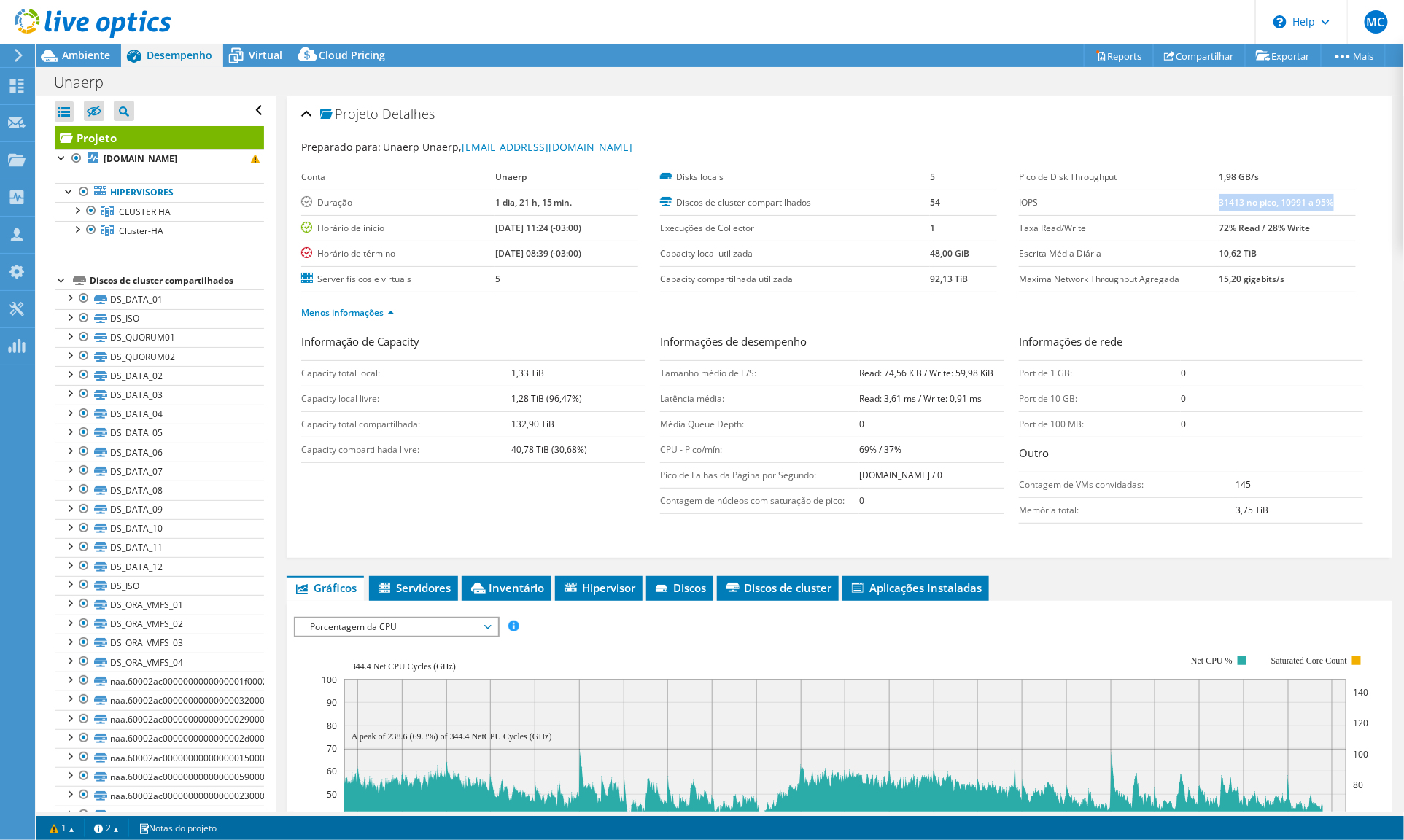
drag, startPoint x: 1209, startPoint y: 202, endPoint x: 1335, endPoint y: 202, distance: 126.0
click at [1335, 202] on td "31413 no pico, 10991 a 95%" at bounding box center [1287, 202] width 136 height 26
copy b "31413 no pico, 10991 a 95%"
click at [266, 58] on span "Virtual" at bounding box center [266, 55] width 34 height 14
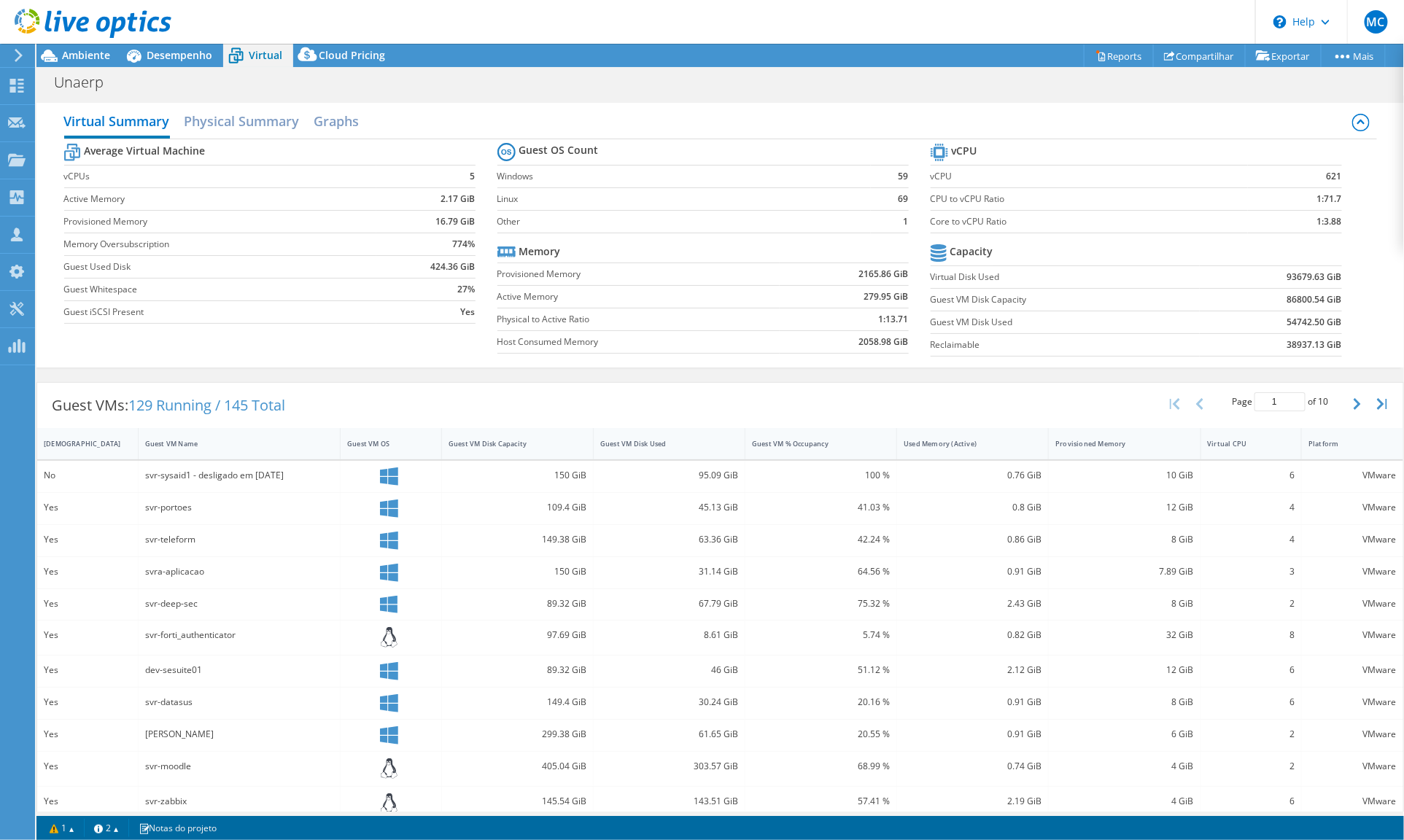
click at [918, 276] on section "Guest OS Count Windows 59 Linux 69 Other 1 Memory Provisioned Memory 2165.86 Gi…" at bounding box center [714, 250] width 434 height 222
click at [959, 276] on label "Virtual Disk Used" at bounding box center [1065, 277] width 269 height 14
drag, startPoint x: 1274, startPoint y: 277, endPoint x: 1313, endPoint y: 279, distance: 39.1
click at [1313, 279] on td "93679.63 GiB" at bounding box center [1270, 276] width 142 height 22
copy b "93679.63"
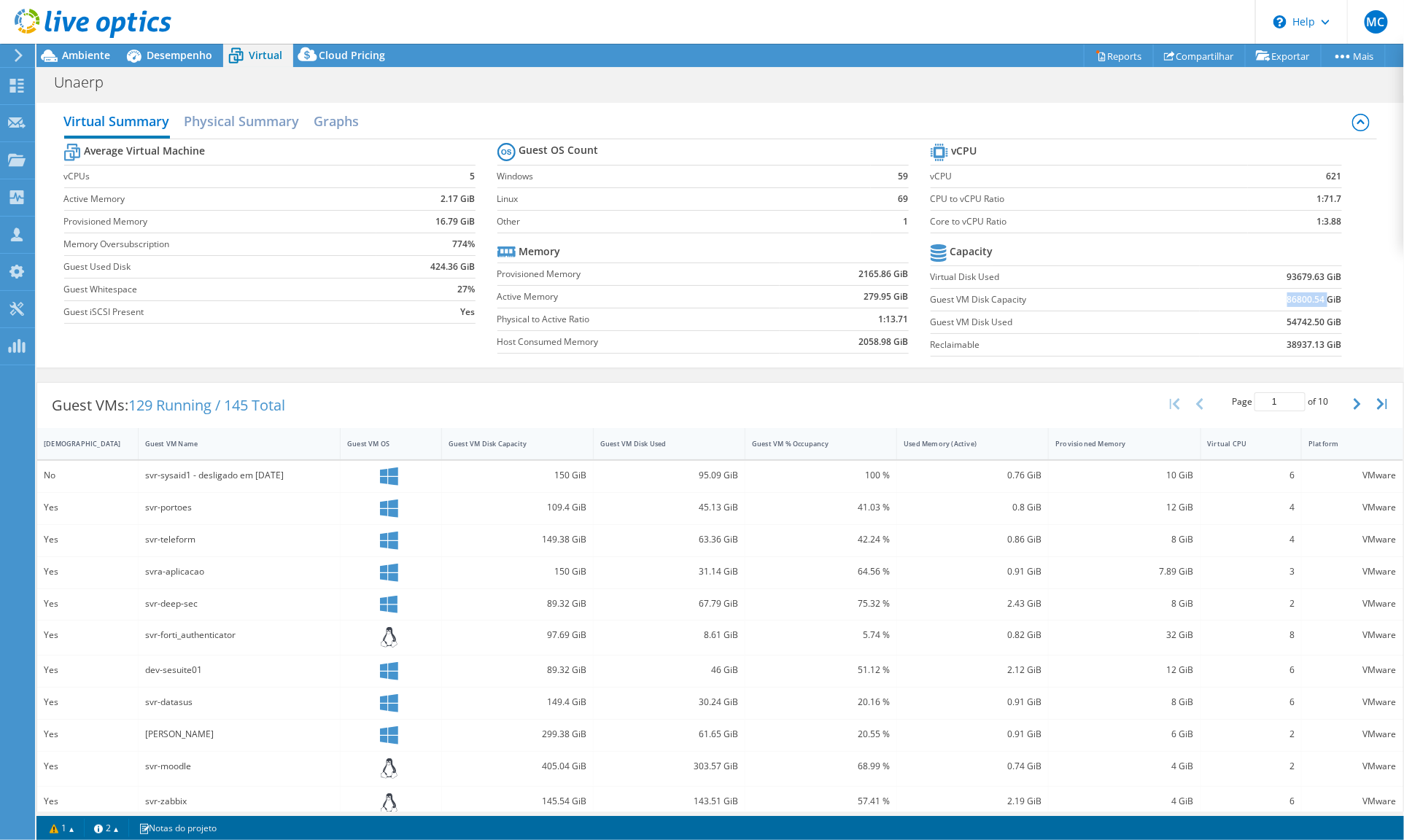
drag, startPoint x: 1276, startPoint y: 299, endPoint x: 1317, endPoint y: 298, distance: 41.0
click at [1317, 298] on b "86800.54 GiB" at bounding box center [1314, 300] width 54 height 14
copy b "86800.54"
drag, startPoint x: 1276, startPoint y: 319, endPoint x: 1313, endPoint y: 318, distance: 37.0
click at [1313, 318] on b "54742.50 GiB" at bounding box center [1314, 322] width 54 height 14
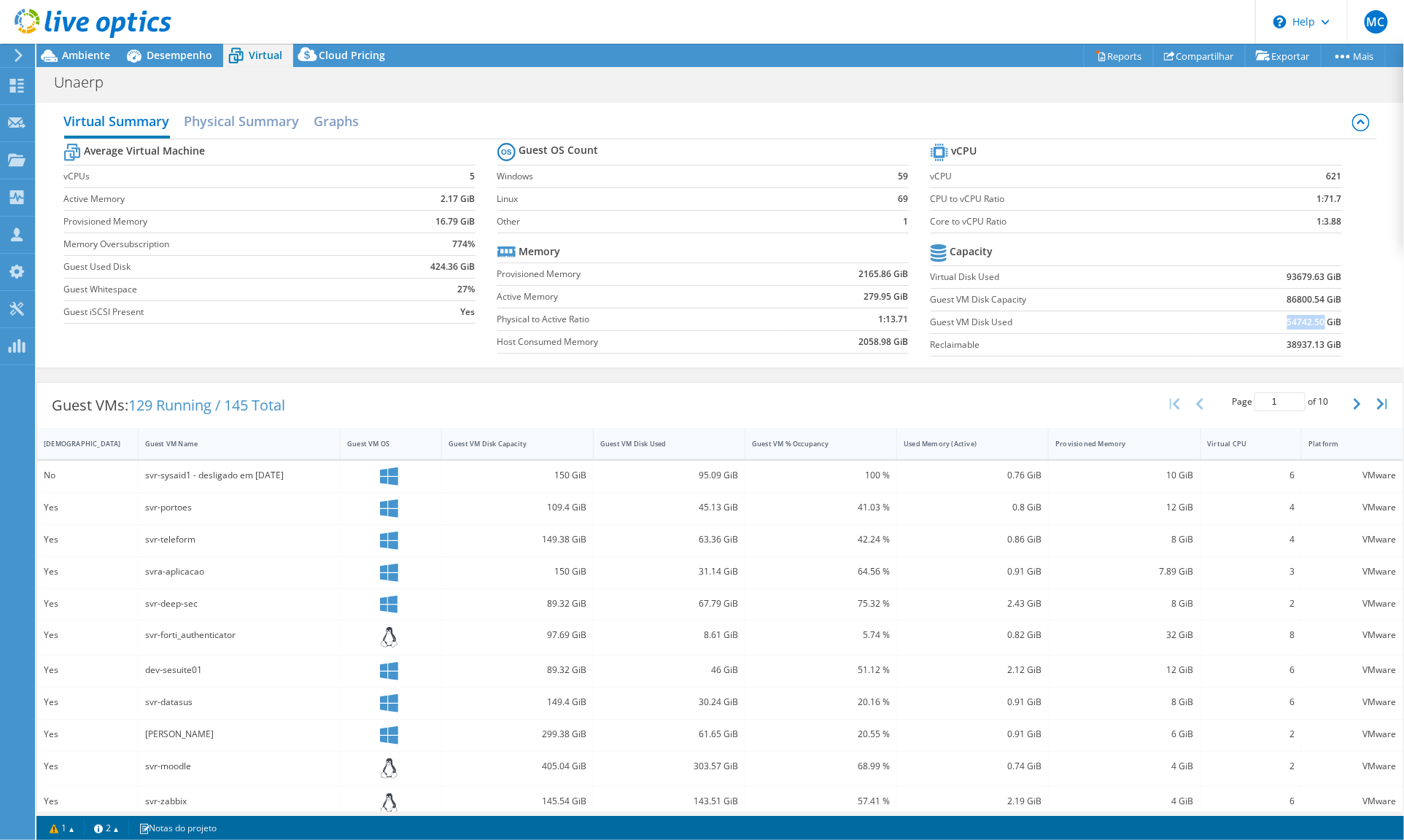
copy b "54742.50"
drag, startPoint x: 923, startPoint y: 198, endPoint x: 1004, endPoint y: 204, distance: 81.2
click at [1004, 204] on label "CPU to vCPU Ratio" at bounding box center [1089, 199] width 318 height 14
drag, startPoint x: 924, startPoint y: 176, endPoint x: 954, endPoint y: 177, distance: 30.0
click at [954, 177] on label "vCPU" at bounding box center [1089, 177] width 318 height 14
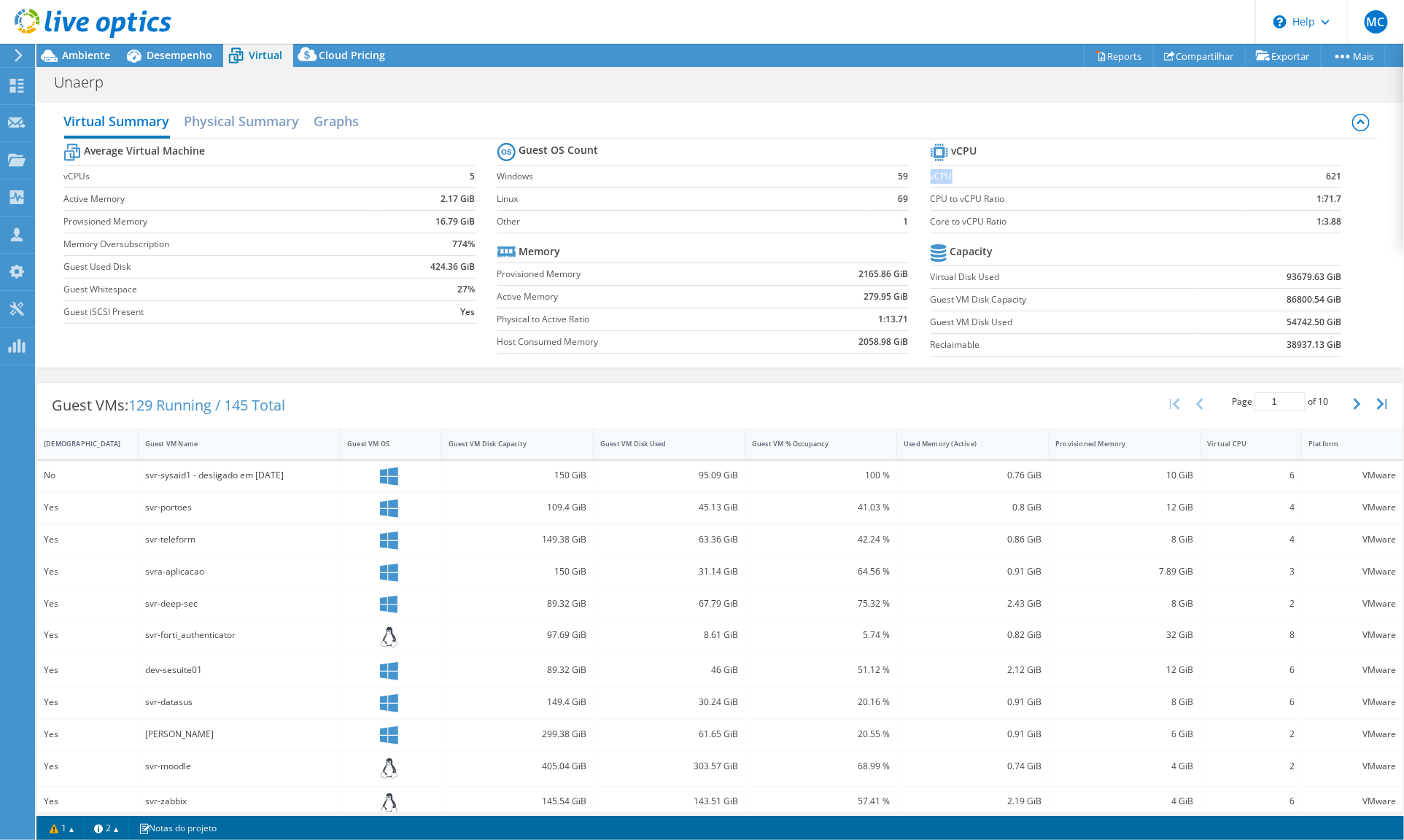
copy label "vCPU"
drag, startPoint x: 1307, startPoint y: 222, endPoint x: 1337, endPoint y: 222, distance: 30.0
click at [1337, 222] on section "vCPU vCPU 621 CPU to vCPU Ratio 1:71.7 Core to vCPU Ratio 1:3.88 Capacity Virtu…" at bounding box center [1147, 251] width 434 height 224
